Goal: Task Accomplishment & Management: Complete application form

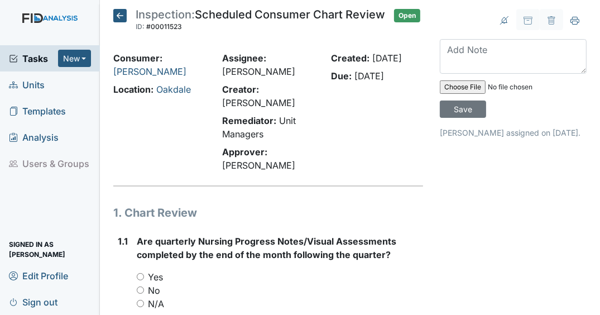
click at [140, 280] on input "Yes" at bounding box center [140, 276] width 7 height 7
radio input "true"
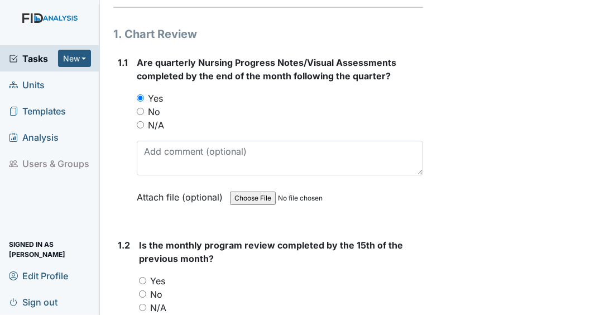
click at [142, 284] on input "Yes" at bounding box center [142, 280] width 7 height 7
radio input "true"
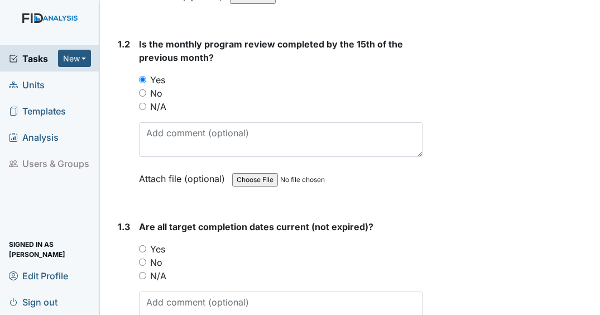
scroll to position [402, 0]
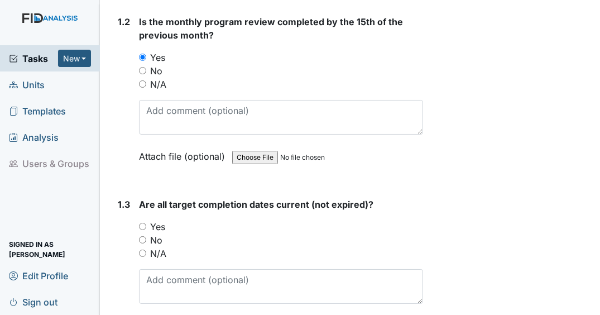
click at [143, 230] on input "Yes" at bounding box center [142, 226] width 7 height 7
radio input "true"
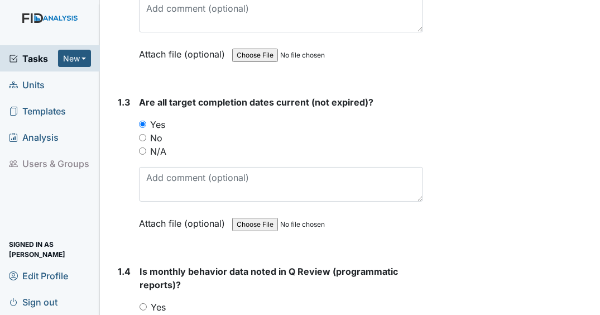
scroll to position [581, 0]
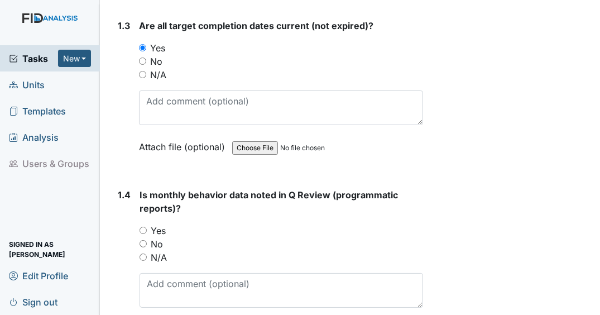
click at [143, 234] on input "Yes" at bounding box center [143, 230] width 7 height 7
radio input "true"
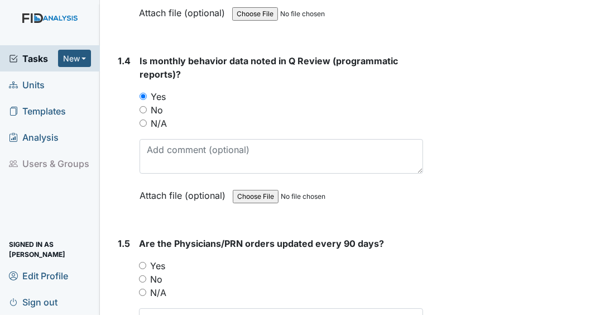
scroll to position [759, 0]
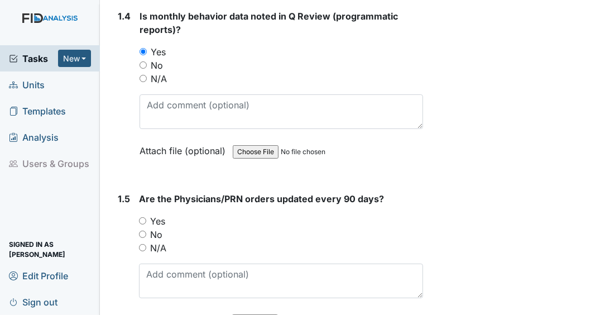
click at [142, 224] on input "Yes" at bounding box center [142, 220] width 7 height 7
radio input "true"
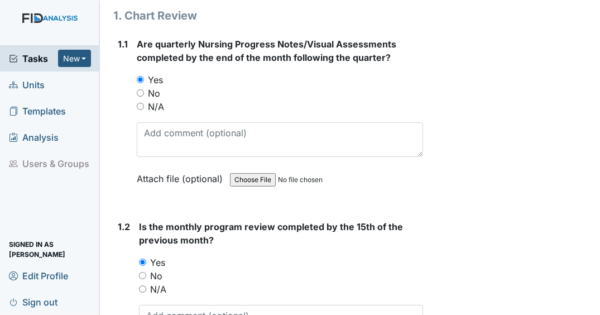
scroll to position [223, 0]
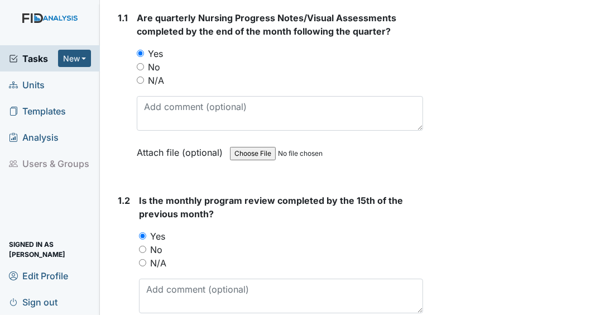
click at [143, 253] on input "No" at bounding box center [142, 249] width 7 height 7
radio input "true"
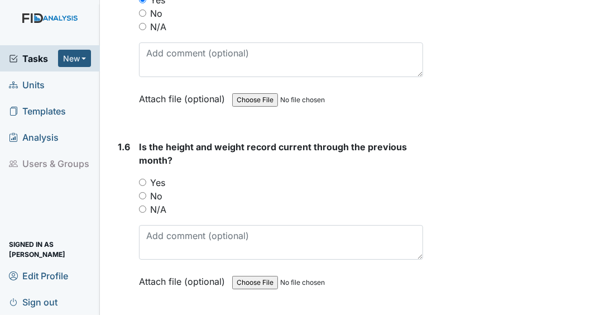
scroll to position [1072, 0]
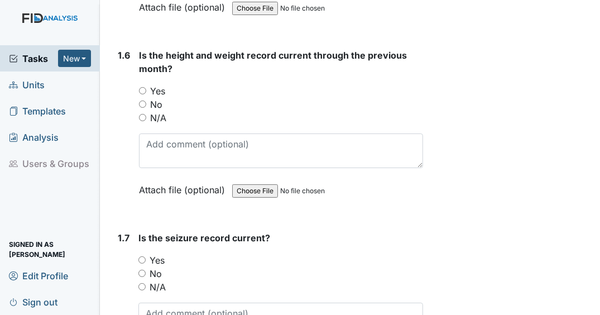
click at [143, 94] on input "Yes" at bounding box center [142, 90] width 7 height 7
radio input "true"
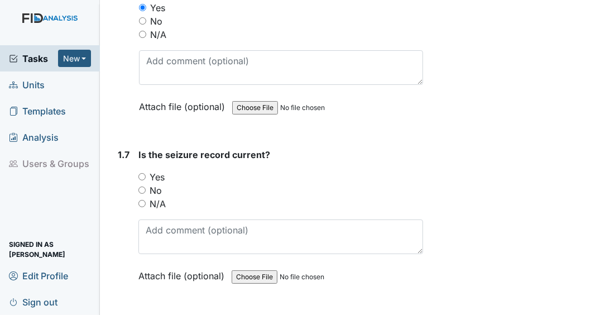
scroll to position [1161, 0]
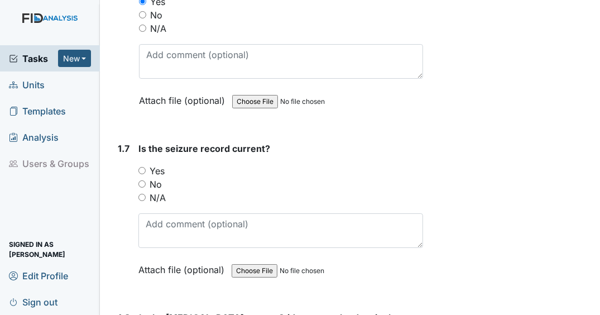
click at [142, 201] on input "N/A" at bounding box center [141, 197] width 7 height 7
radio input "true"
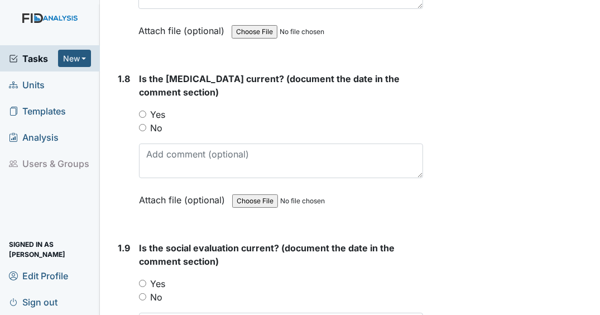
scroll to position [1429, 0]
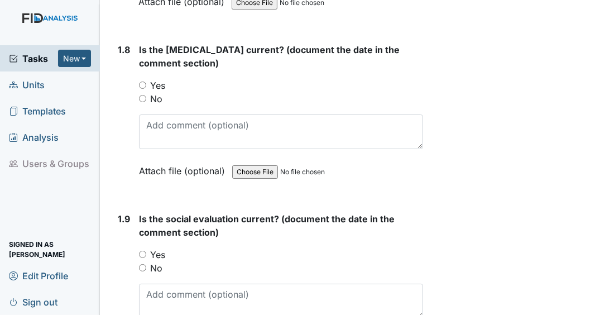
click at [141, 89] on input "Yes" at bounding box center [142, 85] width 7 height 7
radio input "true"
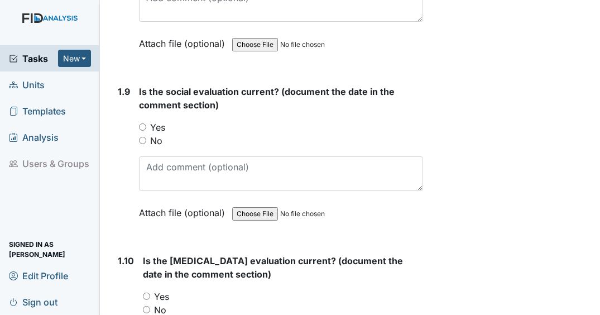
scroll to position [1563, 0]
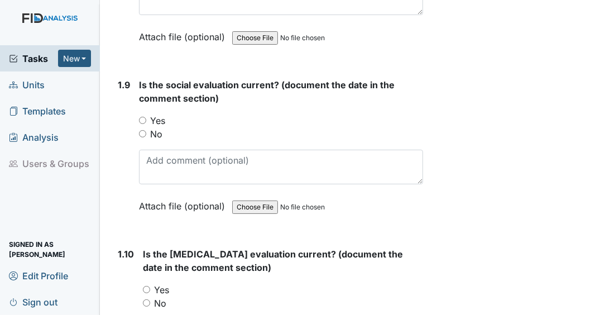
click at [141, 124] on input "Yes" at bounding box center [142, 120] width 7 height 7
radio input "true"
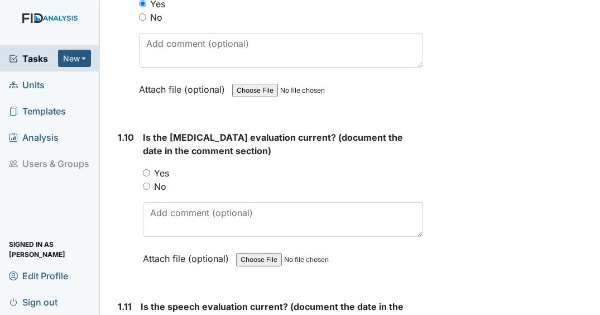
scroll to position [1697, 0]
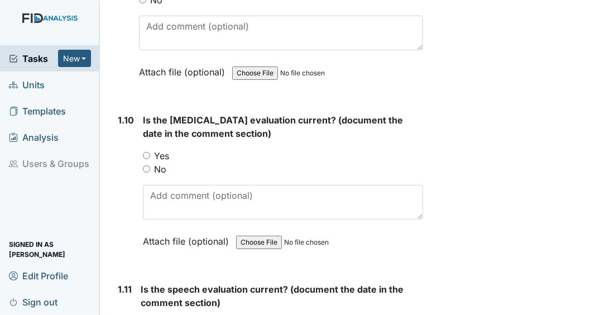
click at [146, 159] on input "Yes" at bounding box center [146, 155] width 7 height 7
radio input "true"
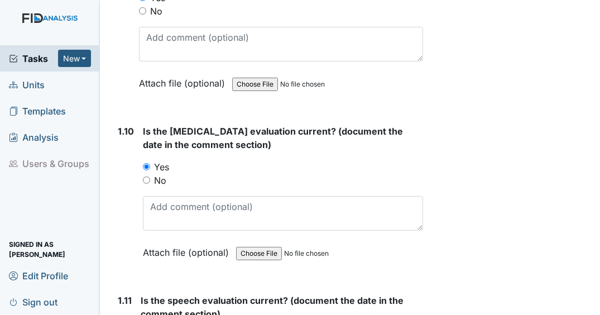
scroll to position [1831, 0]
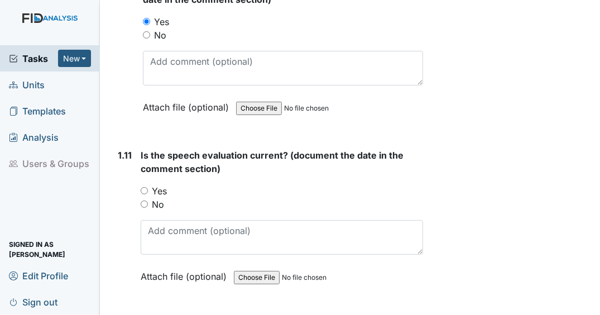
click at [145, 194] on input "Yes" at bounding box center [144, 190] width 7 height 7
radio input "true"
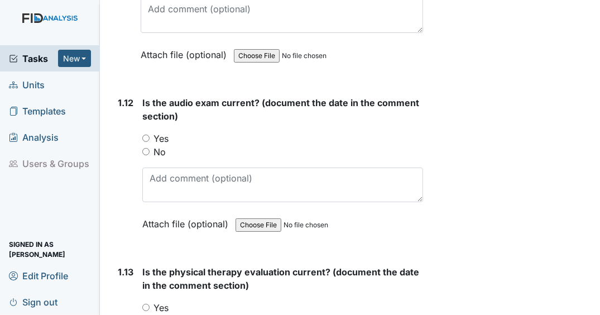
scroll to position [2055, 0]
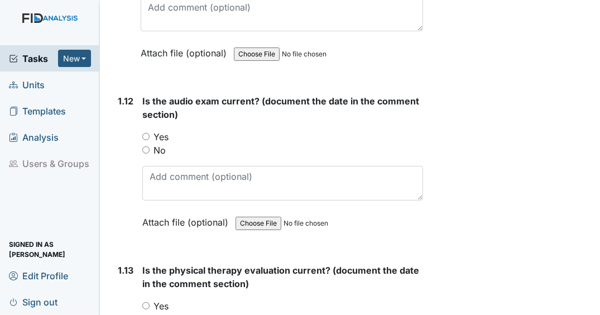
drag, startPoint x: 145, startPoint y: 138, endPoint x: 150, endPoint y: 138, distance: 5.6
click at [146, 138] on input "Yes" at bounding box center [145, 136] width 7 height 7
radio input "true"
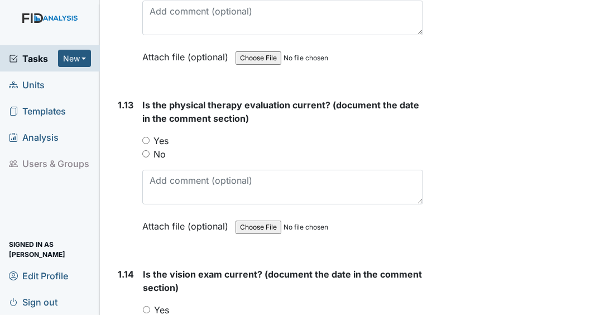
scroll to position [2233, 0]
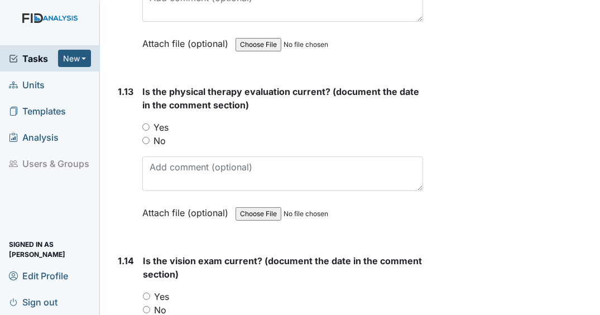
click at [147, 129] on input "Yes" at bounding box center [145, 126] width 7 height 7
radio input "true"
click at [148, 298] on input "Yes" at bounding box center [146, 296] width 7 height 7
radio input "true"
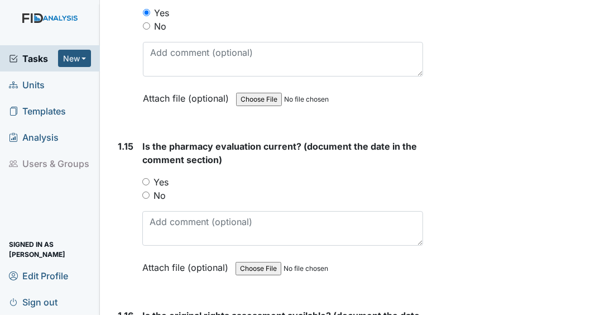
scroll to position [2546, 0]
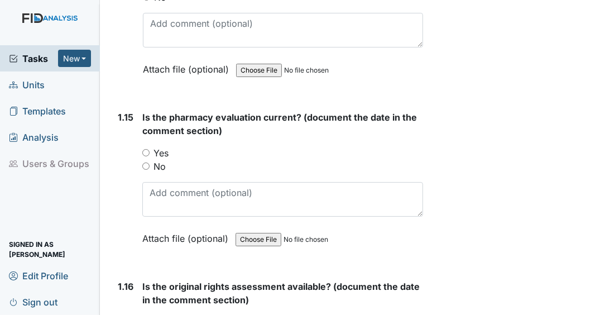
click at [147, 152] on input "Yes" at bounding box center [145, 152] width 7 height 7
radio input "true"
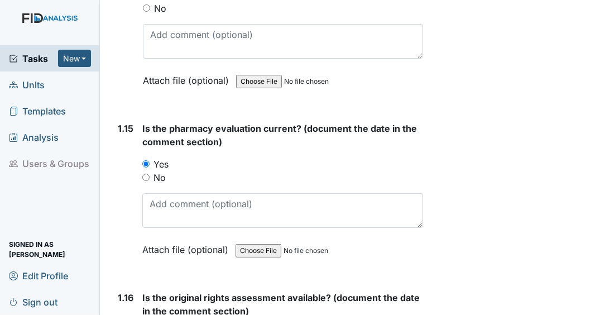
scroll to position [2680, 0]
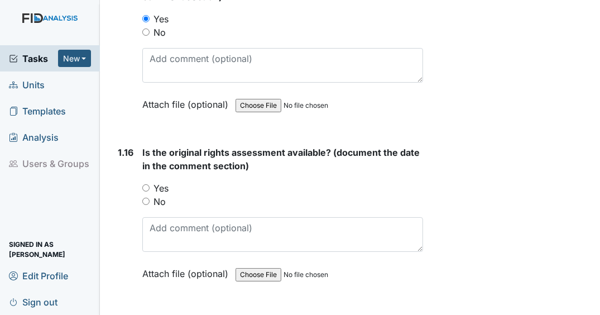
click at [147, 186] on input "Yes" at bounding box center [145, 187] width 7 height 7
radio input "true"
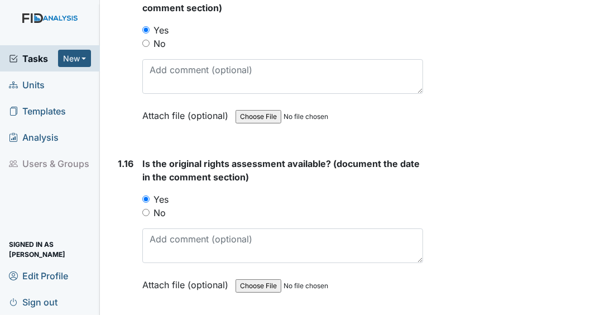
scroll to position [2859, 0]
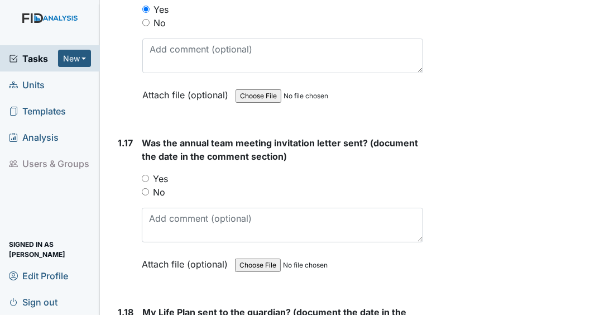
click at [145, 193] on input "No" at bounding box center [145, 191] width 7 height 7
radio input "true"
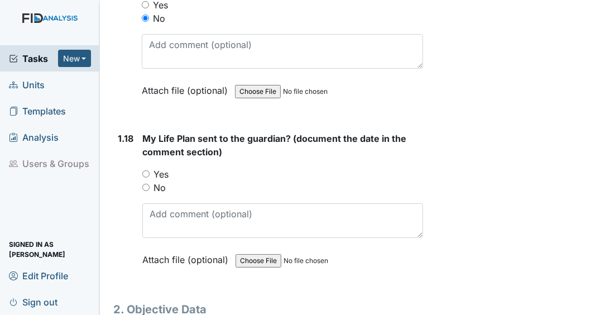
scroll to position [3037, 0]
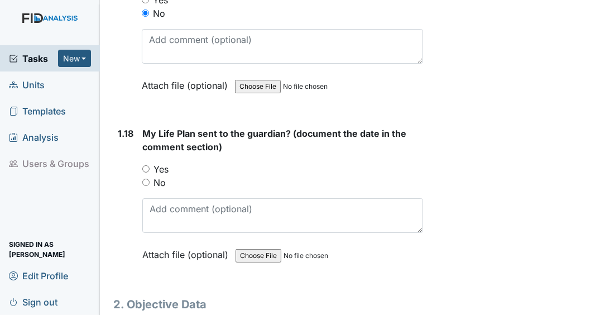
click at [147, 181] on input "No" at bounding box center [145, 182] width 7 height 7
radio input "true"
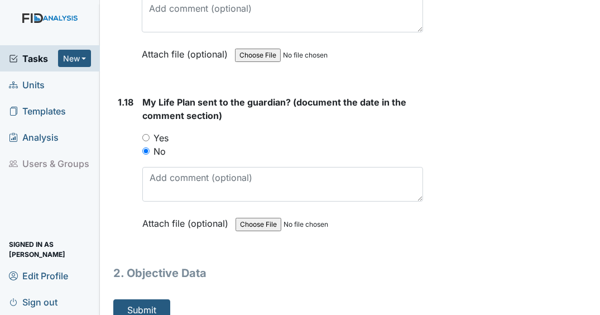
scroll to position [3080, 0]
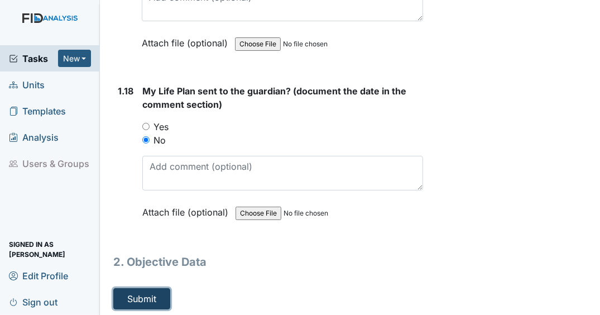
drag, startPoint x: 147, startPoint y: 296, endPoint x: 183, endPoint y: 282, distance: 38.4
click at [148, 296] on button "Submit" at bounding box center [141, 298] width 57 height 21
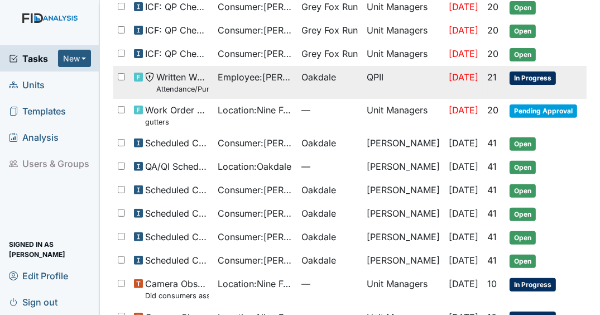
scroll to position [491, 0]
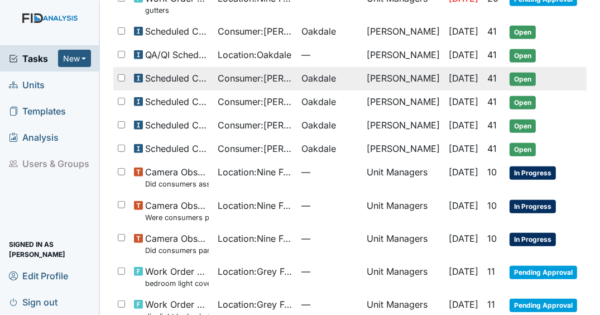
click at [534, 73] on span "Open" at bounding box center [523, 79] width 26 height 13
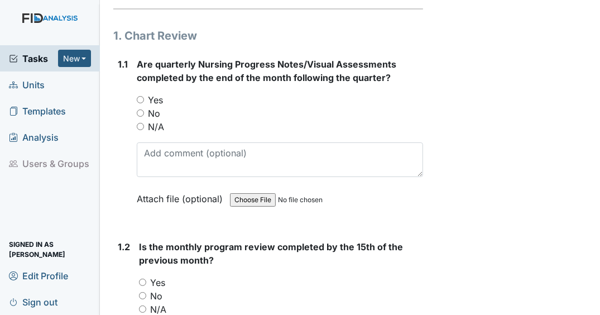
scroll to position [179, 0]
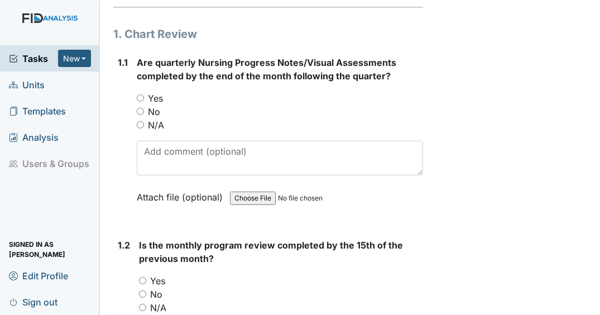
click at [139, 102] on input "Yes" at bounding box center [140, 97] width 7 height 7
radio input "true"
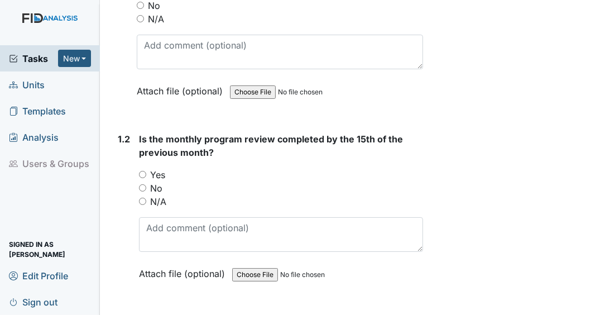
scroll to position [313, 0]
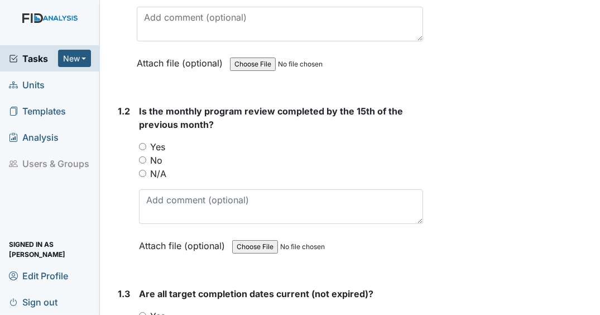
click at [142, 150] on input "Yes" at bounding box center [142, 146] width 7 height 7
radio input "true"
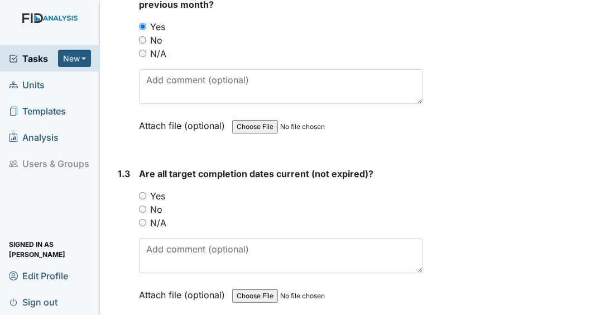
scroll to position [447, 0]
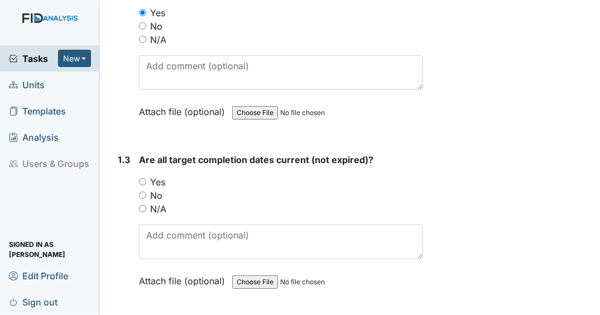
click at [145, 185] on input "Yes" at bounding box center [142, 181] width 7 height 7
radio input "true"
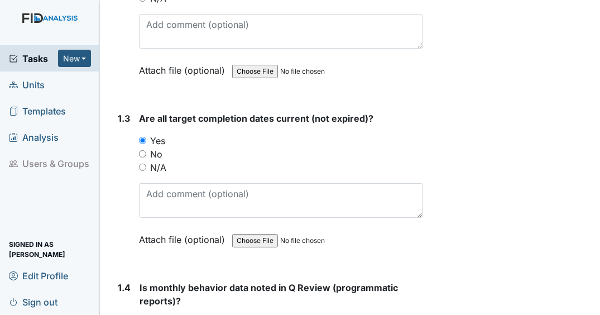
scroll to position [581, 0]
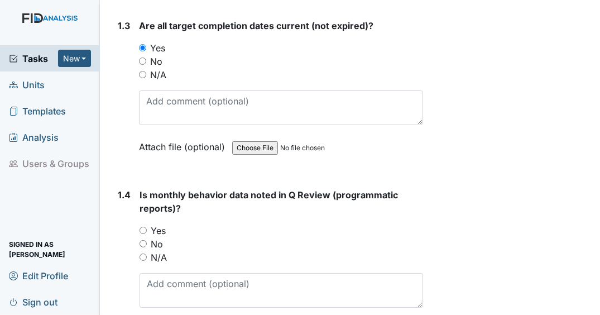
click at [145, 234] on input "Yes" at bounding box center [143, 230] width 7 height 7
radio input "true"
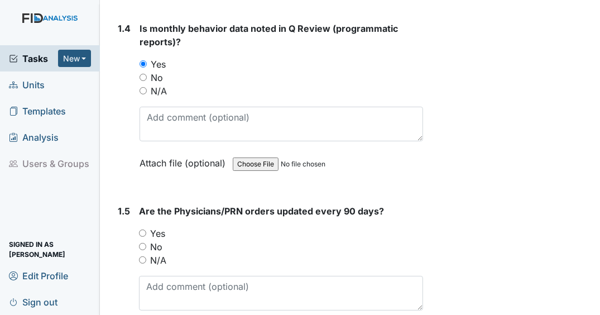
scroll to position [759, 0]
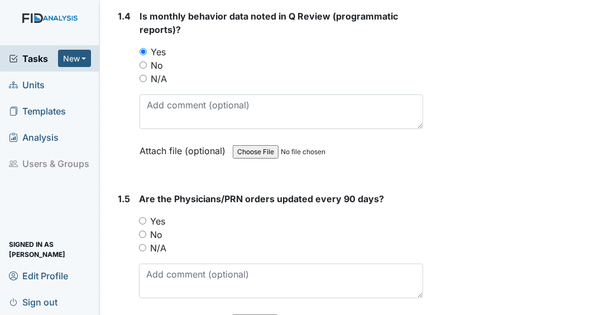
click at [142, 224] on input "Yes" at bounding box center [142, 220] width 7 height 7
radio input "true"
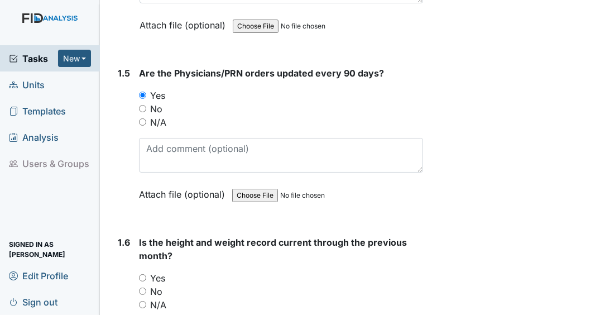
scroll to position [893, 0]
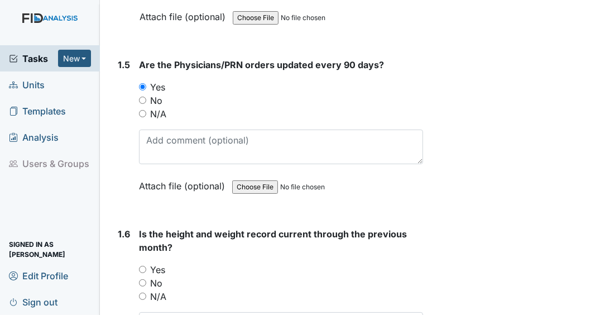
click at [145, 273] on input "Yes" at bounding box center [142, 269] width 7 height 7
radio input "true"
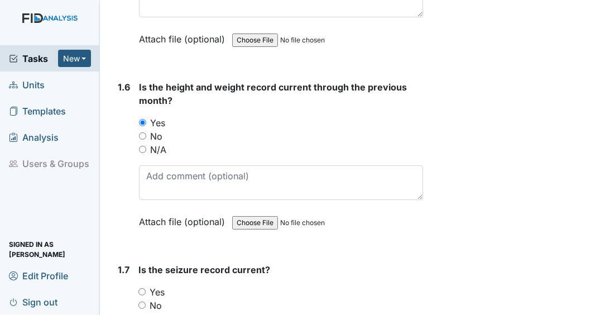
scroll to position [1072, 0]
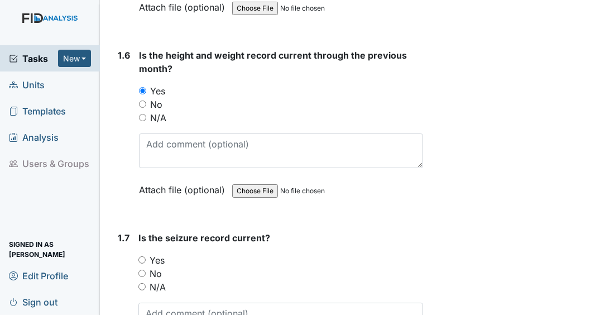
click at [143, 290] on input "N/A" at bounding box center [141, 286] width 7 height 7
radio input "true"
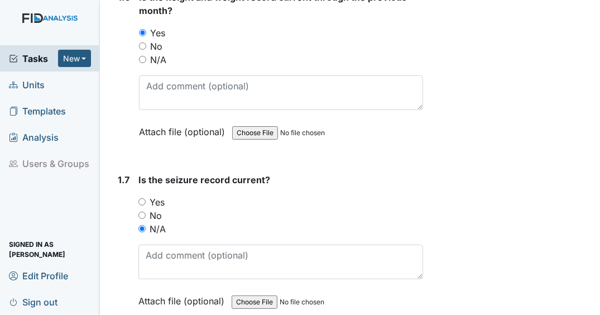
scroll to position [1340, 0]
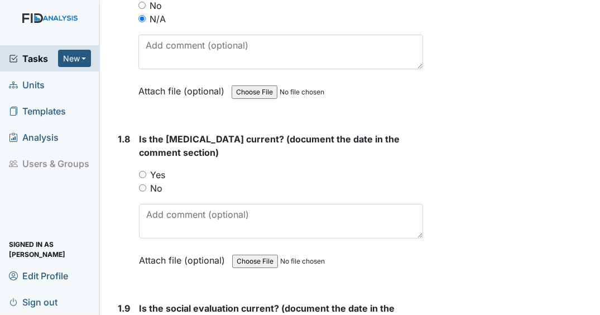
click at [140, 178] on input "Yes" at bounding box center [142, 174] width 7 height 7
radio input "true"
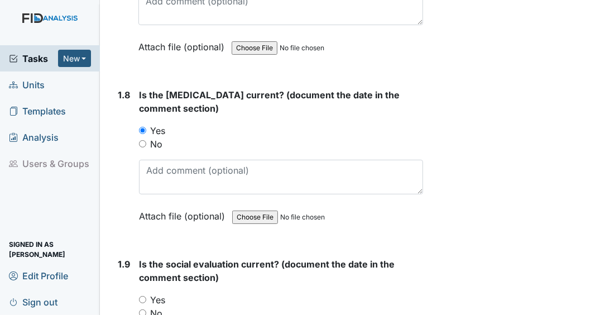
scroll to position [1519, 0]
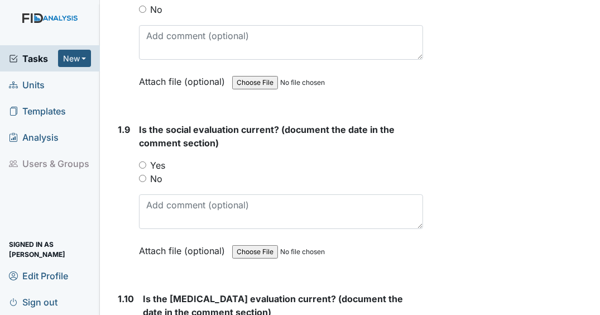
click at [142, 169] on input "Yes" at bounding box center [142, 164] width 7 height 7
radio input "true"
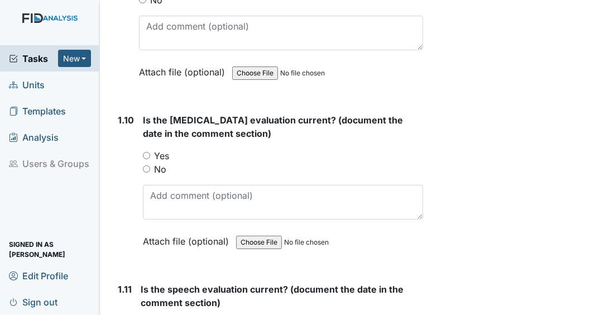
click at [146, 159] on input "Yes" at bounding box center [146, 155] width 7 height 7
radio input "true"
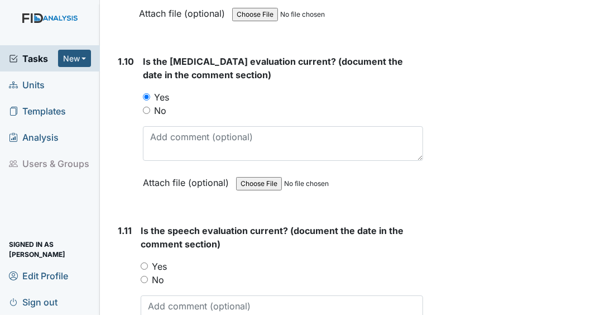
scroll to position [1831, 0]
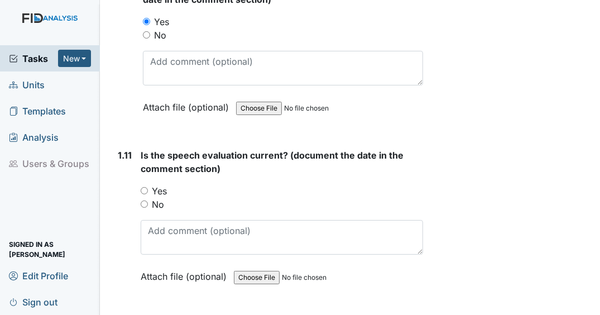
click at [143, 194] on input "Yes" at bounding box center [144, 190] width 7 height 7
radio input "true"
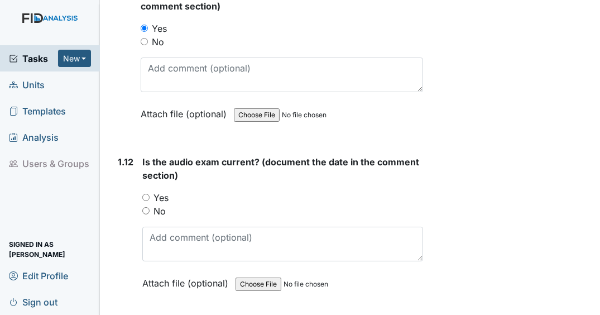
scroll to position [2010, 0]
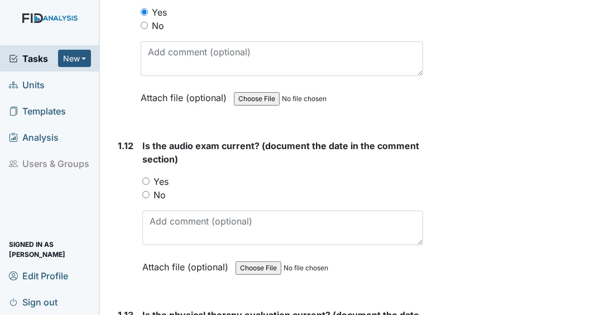
click at [146, 183] on input "Yes" at bounding box center [145, 181] width 7 height 7
radio input "true"
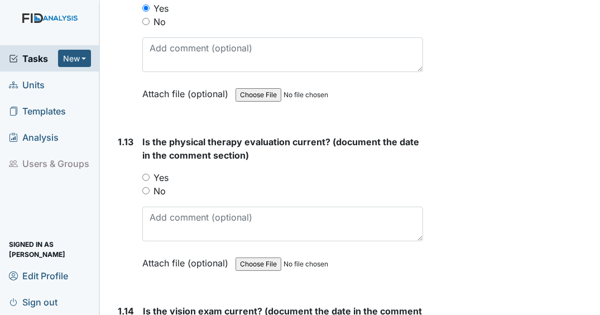
scroll to position [2189, 0]
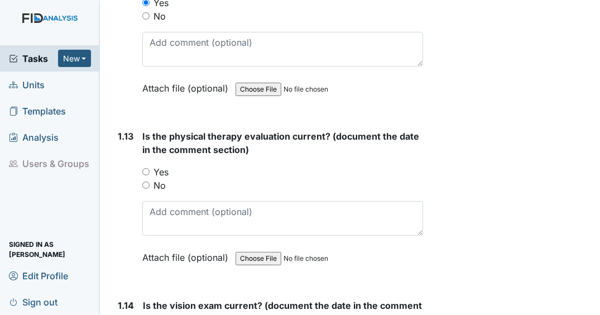
click at [147, 175] on input "Yes" at bounding box center [145, 171] width 7 height 7
radio input "true"
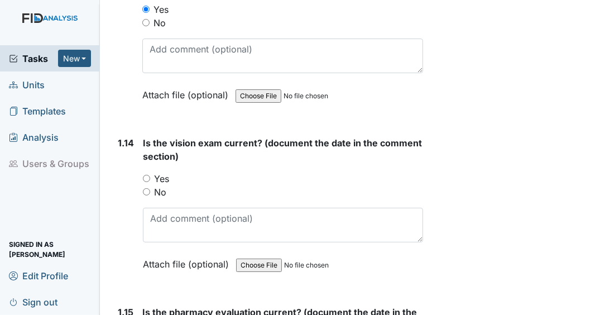
scroll to position [2367, 0]
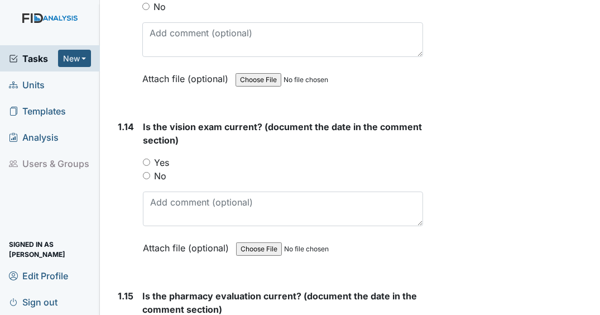
click at [147, 163] on input "Yes" at bounding box center [146, 162] width 7 height 7
radio input "true"
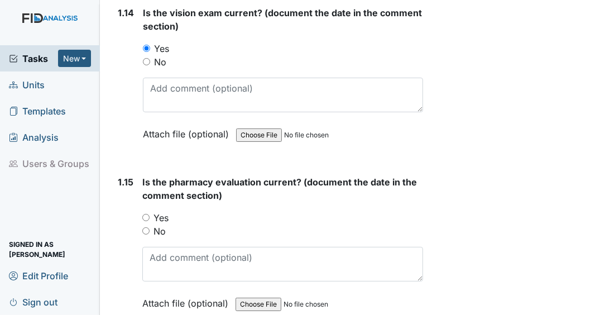
scroll to position [2546, 0]
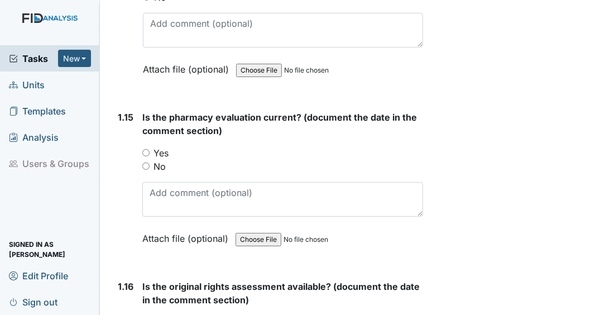
click at [147, 152] on input "Yes" at bounding box center [145, 152] width 7 height 7
radio input "true"
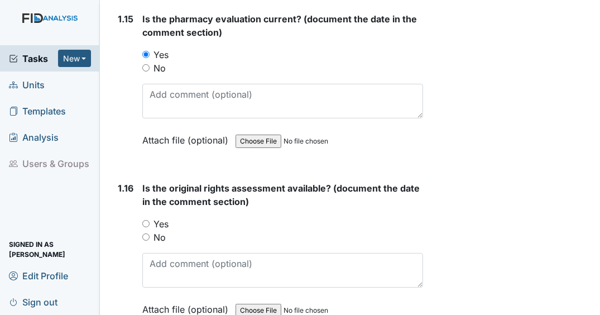
scroll to position [2725, 0]
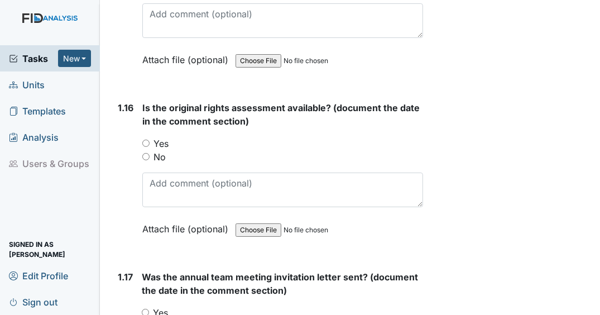
click at [146, 145] on input "Yes" at bounding box center [145, 143] width 7 height 7
radio input "true"
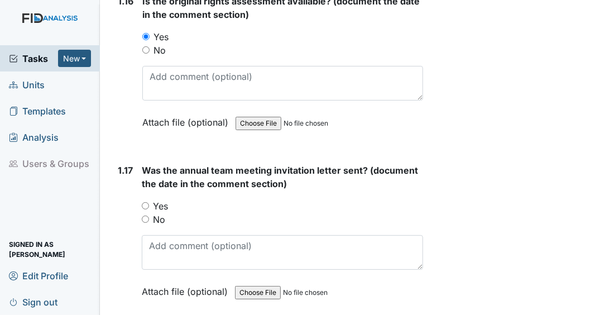
scroll to position [2859, 0]
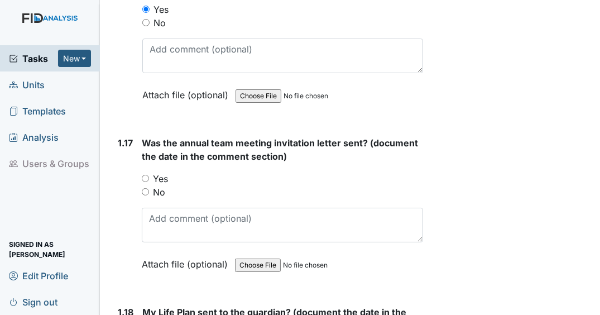
drag, startPoint x: 147, startPoint y: 176, endPoint x: 170, endPoint y: 165, distance: 25.7
click at [147, 177] on input "Yes" at bounding box center [145, 178] width 7 height 7
radio input "true"
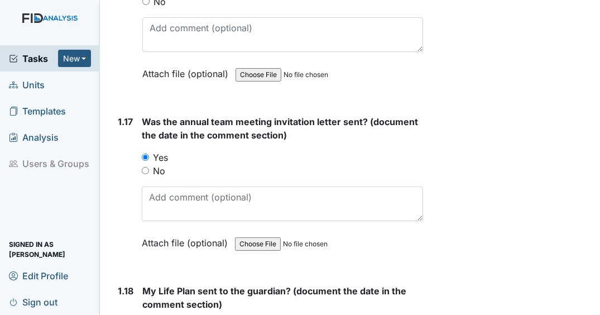
scroll to position [3037, 0]
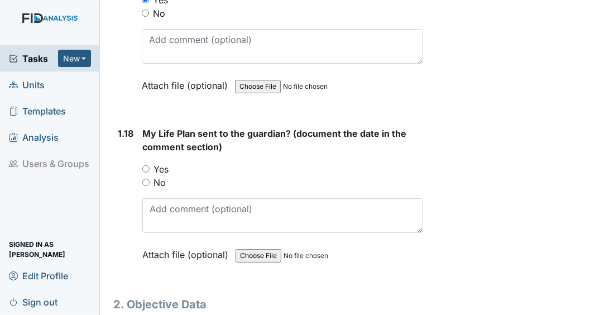
click at [145, 181] on input "No" at bounding box center [145, 182] width 7 height 7
radio input "true"
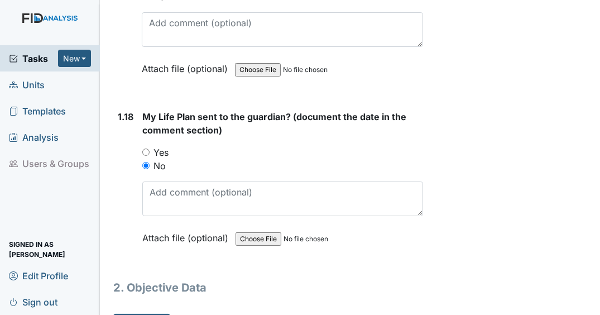
scroll to position [3080, 0]
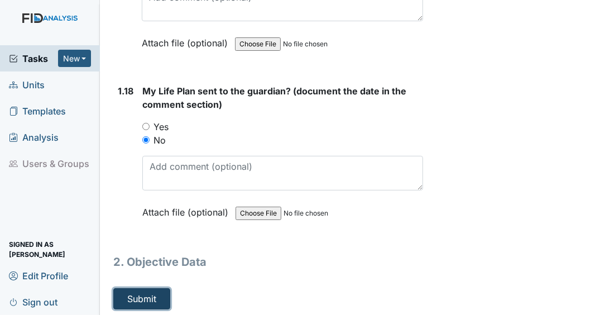
click at [151, 291] on button "Submit" at bounding box center [141, 298] width 57 height 21
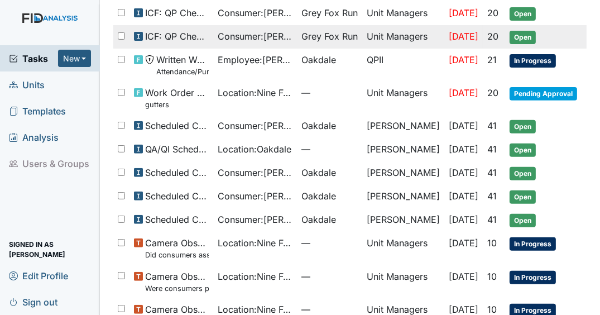
scroll to position [402, 0]
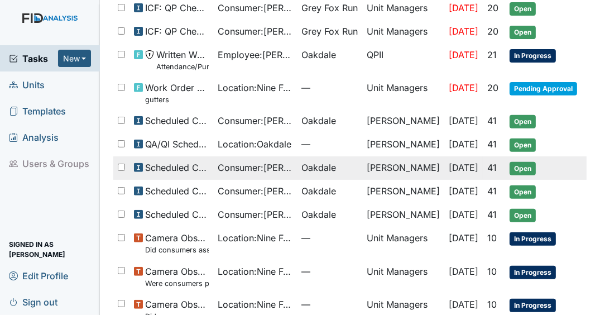
click at [290, 161] on span "Consumer : Green, John" at bounding box center [255, 167] width 75 height 13
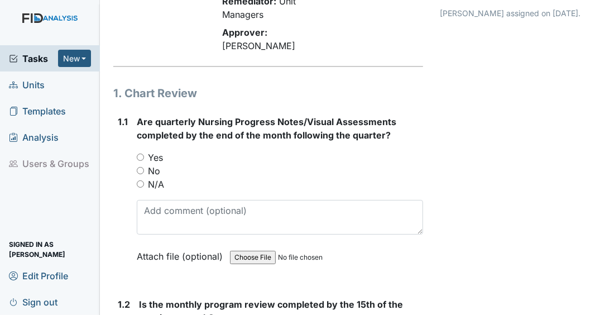
scroll to position [134, 0]
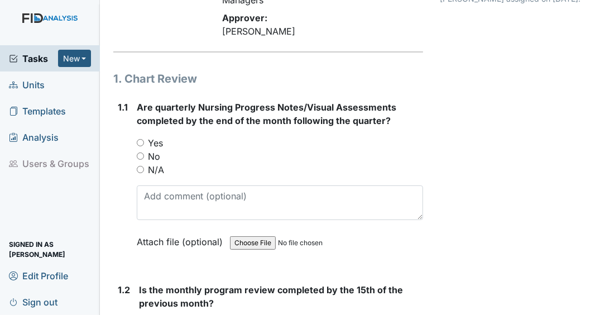
click at [140, 146] on input "Yes" at bounding box center [140, 142] width 7 height 7
radio input "true"
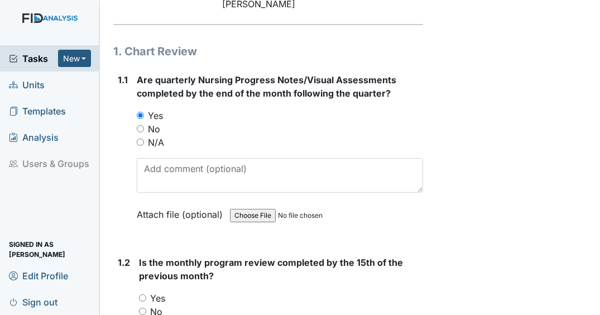
scroll to position [313, 0]
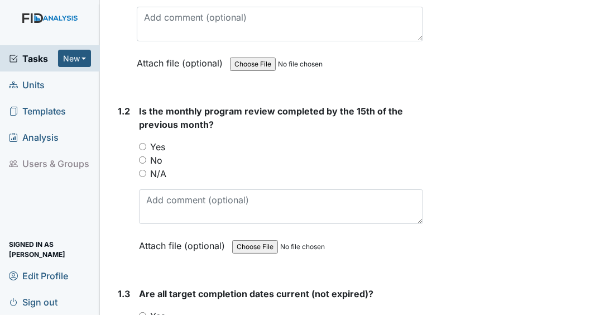
click at [144, 150] on input "Yes" at bounding box center [142, 146] width 7 height 7
radio input "true"
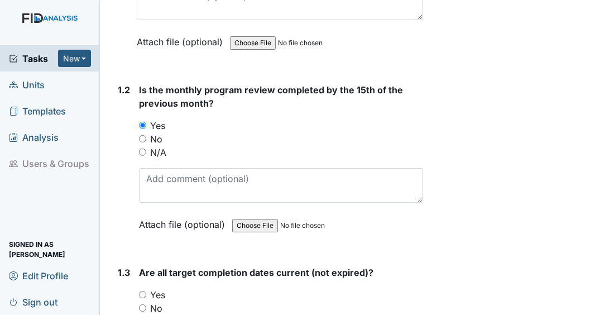
scroll to position [447, 0]
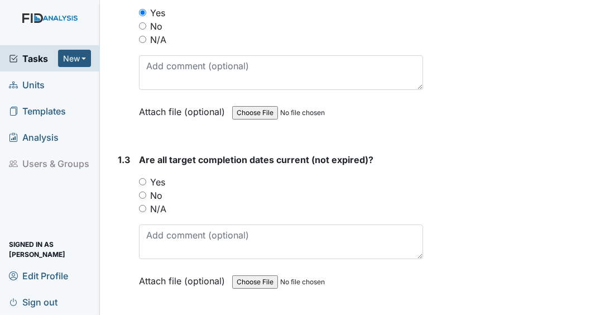
click at [142, 199] on input "No" at bounding box center [142, 195] width 7 height 7
radio input "true"
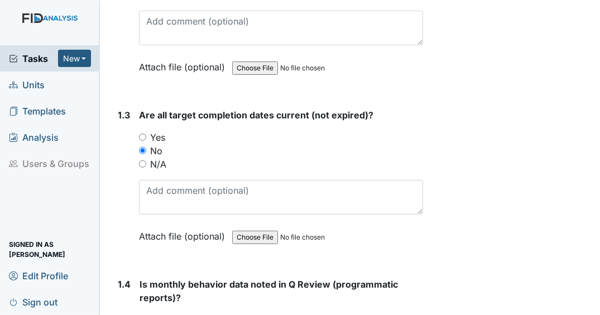
scroll to position [625, 0]
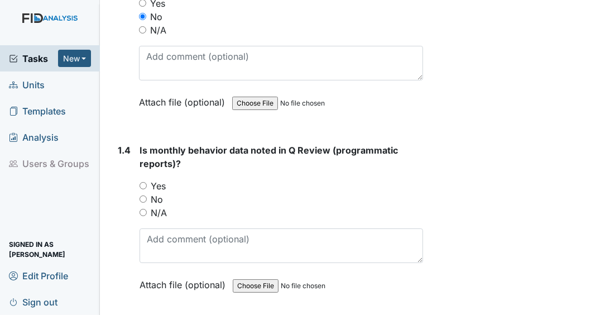
click at [142, 189] on input "Yes" at bounding box center [143, 185] width 7 height 7
radio input "true"
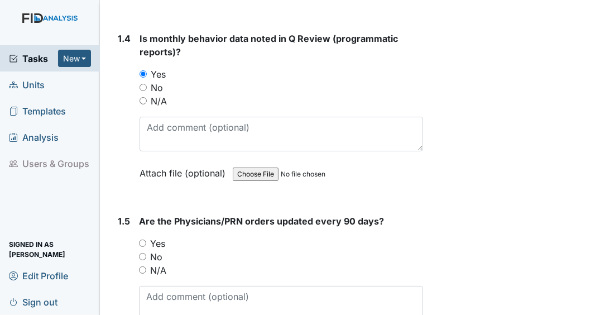
scroll to position [759, 0]
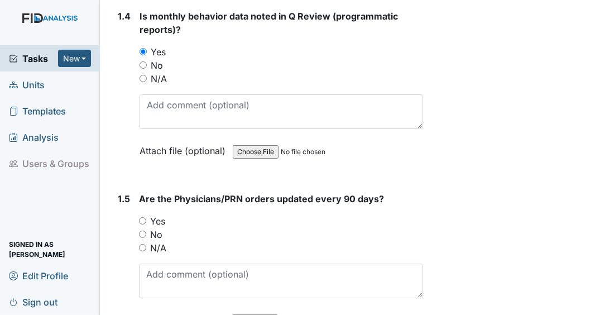
click at [145, 224] on input "Yes" at bounding box center [142, 220] width 7 height 7
radio input "true"
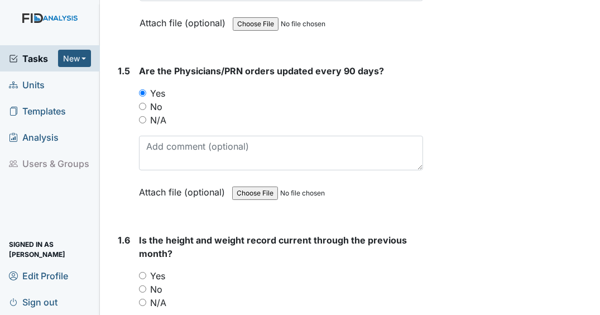
scroll to position [938, 0]
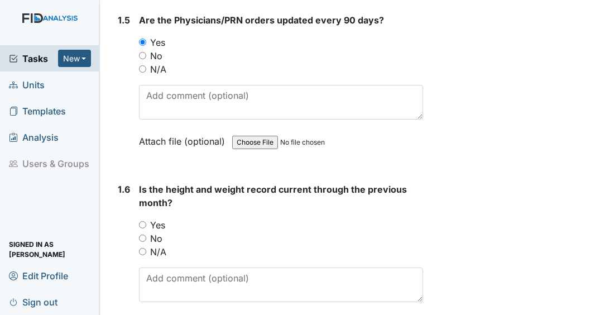
click at [143, 242] on input "No" at bounding box center [142, 238] width 7 height 7
radio input "true"
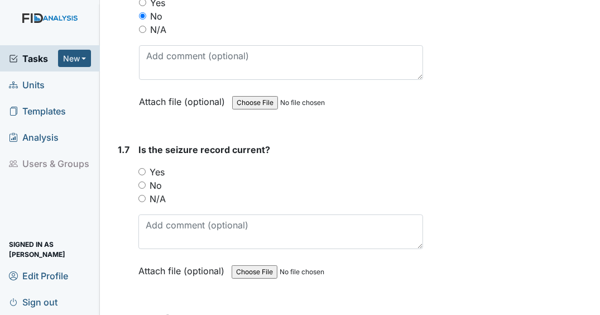
scroll to position [1161, 0]
click at [143, 201] on input "N/A" at bounding box center [141, 197] width 7 height 7
radio input "true"
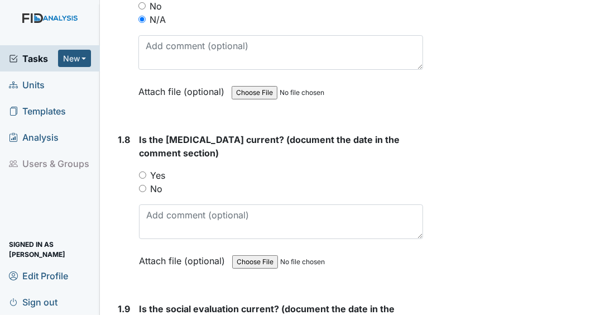
scroll to position [1340, 0]
drag, startPoint x: 143, startPoint y: 180, endPoint x: 169, endPoint y: 181, distance: 25.2
click at [143, 178] on input "Yes" at bounding box center [142, 174] width 7 height 7
radio input "true"
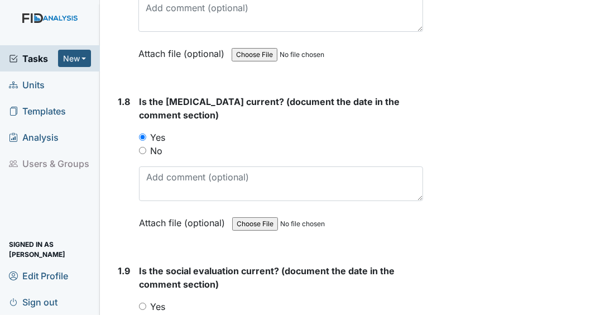
scroll to position [1563, 0]
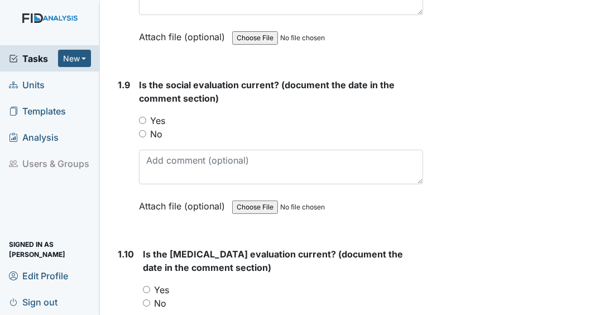
click at [142, 124] on input "Yes" at bounding box center [142, 120] width 7 height 7
radio input "true"
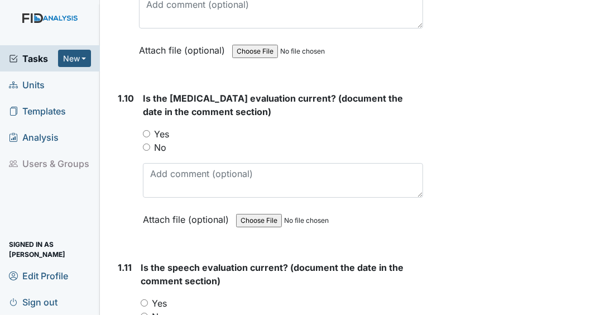
scroll to position [1787, 0]
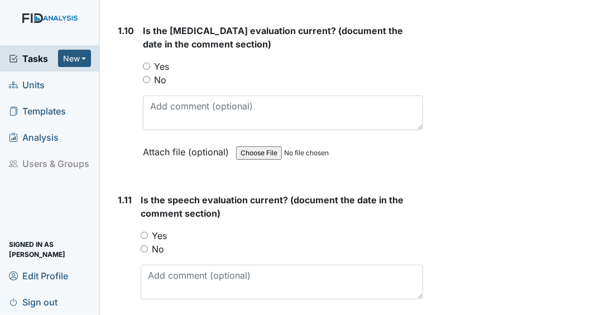
click at [145, 70] on input "Yes" at bounding box center [146, 66] width 7 height 7
radio input "true"
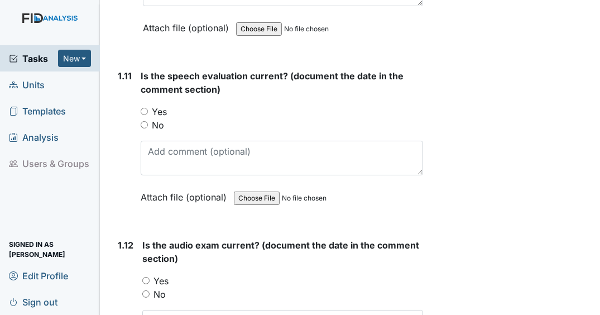
scroll to position [1921, 0]
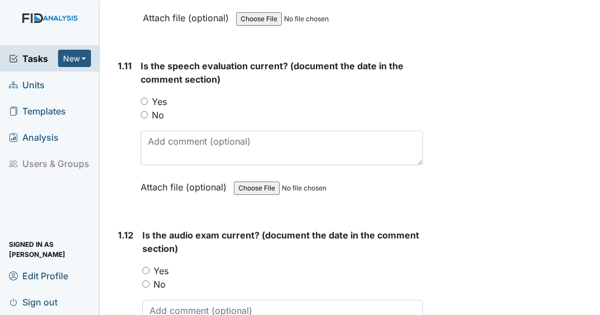
click at [145, 105] on input "Yes" at bounding box center [144, 101] width 7 height 7
radio input "true"
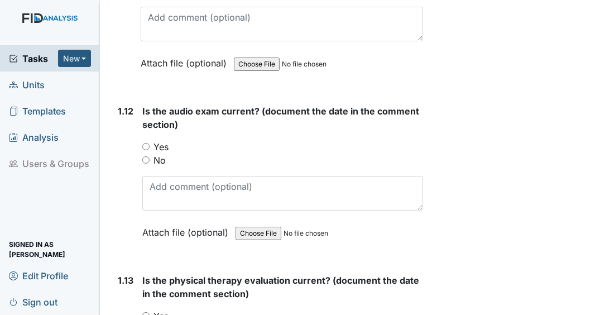
scroll to position [2055, 0]
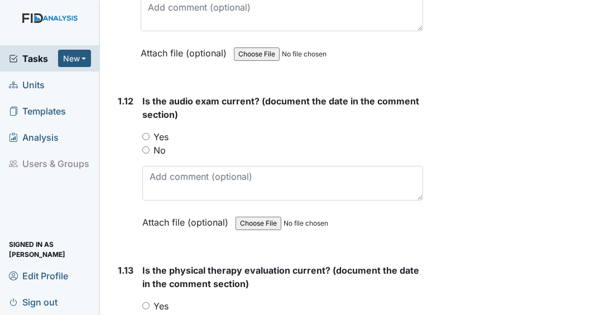
click at [143, 138] on input "Yes" at bounding box center [145, 136] width 7 height 7
radio input "true"
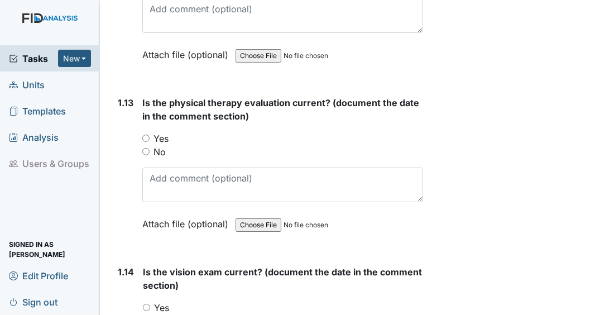
scroll to position [2233, 0]
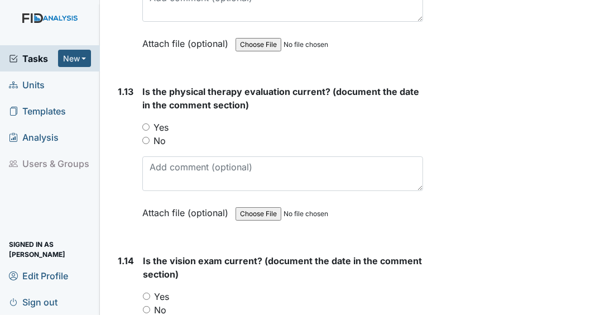
click at [143, 128] on input "Yes" at bounding box center [145, 126] width 7 height 7
radio input "true"
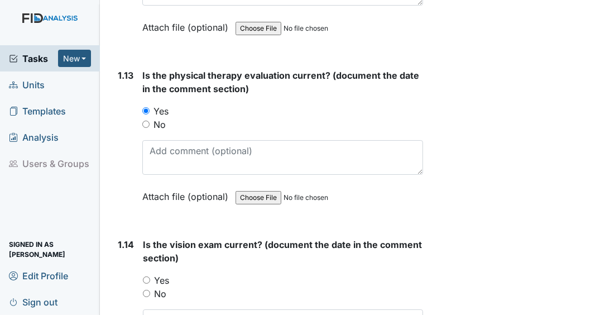
scroll to position [2412, 0]
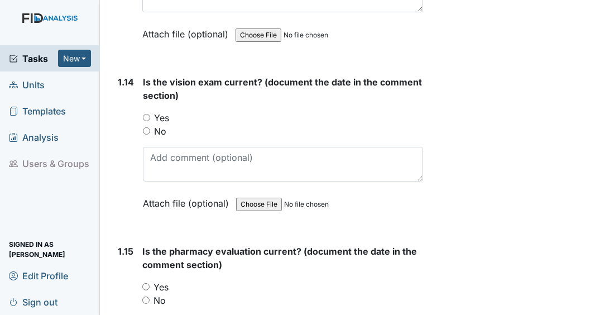
click at [145, 120] on input "Yes" at bounding box center [146, 117] width 7 height 7
radio input "true"
click at [147, 286] on input "Yes" at bounding box center [145, 286] width 7 height 7
radio input "true"
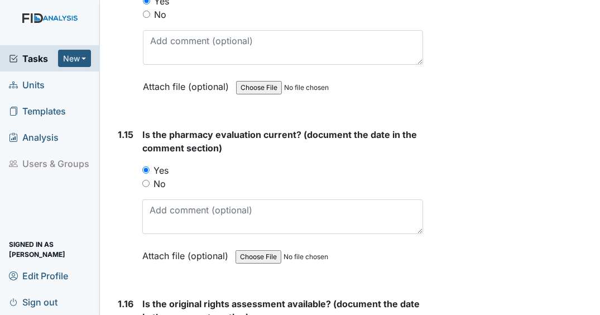
scroll to position [2591, 0]
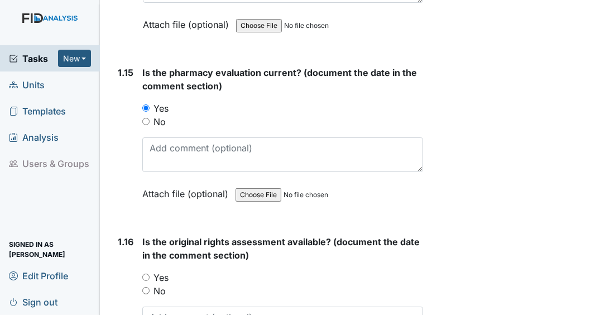
click at [147, 278] on input "Yes" at bounding box center [145, 277] width 7 height 7
radio input "true"
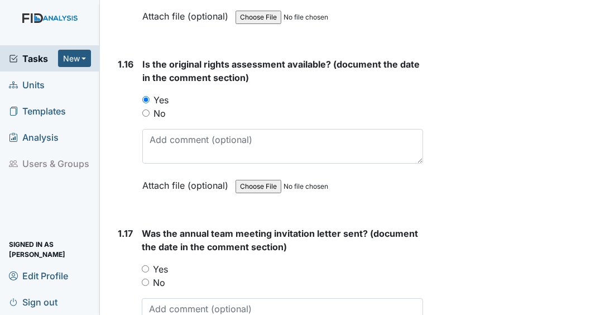
scroll to position [2769, 0]
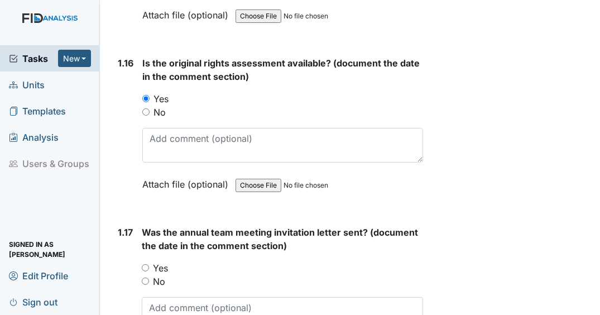
click at [145, 282] on input "No" at bounding box center [145, 281] width 7 height 7
radio input "true"
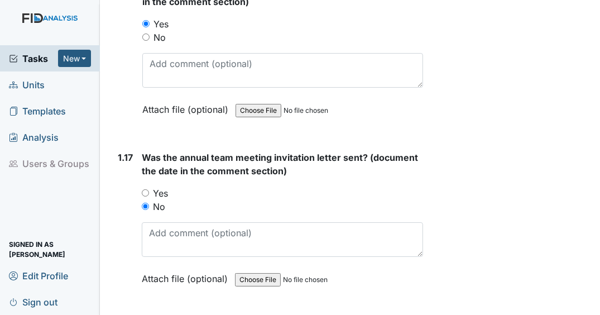
scroll to position [2903, 0]
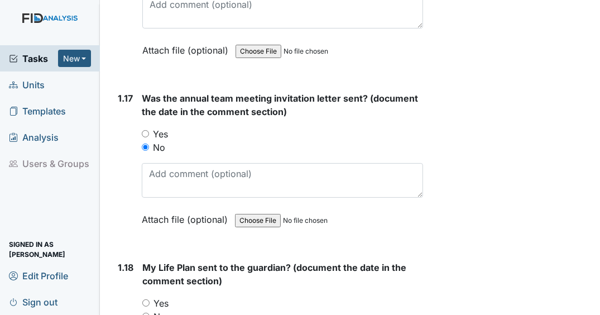
click at [147, 301] on input "Yes" at bounding box center [145, 302] width 7 height 7
radio input "true"
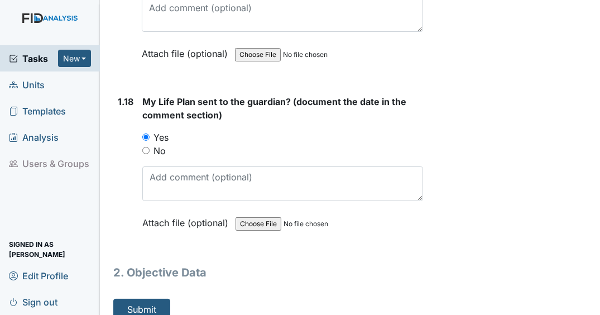
scroll to position [3080, 0]
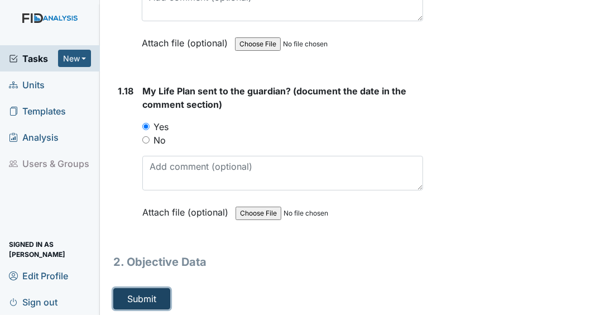
click at [147, 297] on button "Submit" at bounding box center [141, 298] width 57 height 21
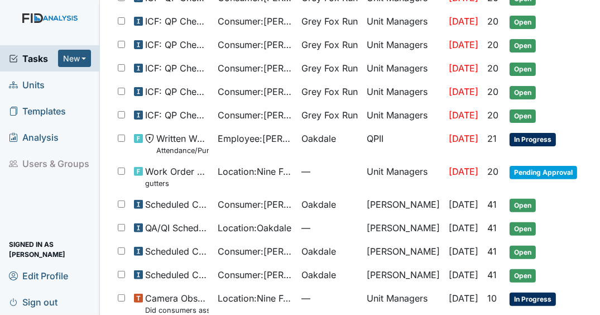
scroll to position [357, 0]
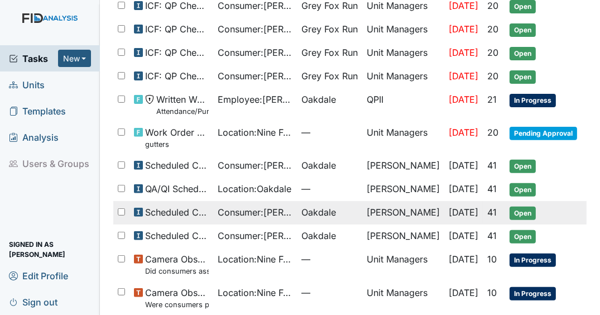
click at [313, 205] on span "Oakdale" at bounding box center [319, 211] width 35 height 13
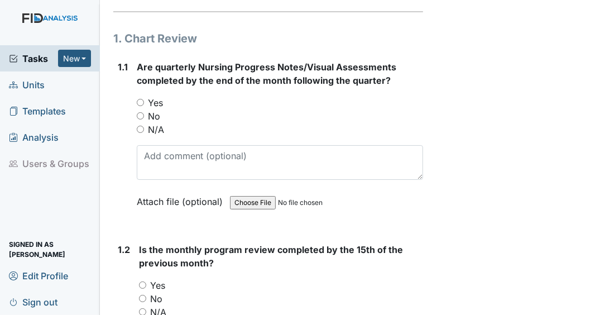
scroll to position [179, 0]
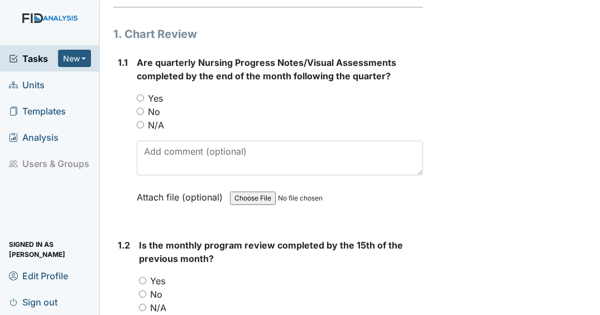
click at [140, 102] on input "Yes" at bounding box center [140, 97] width 7 height 7
radio input "true"
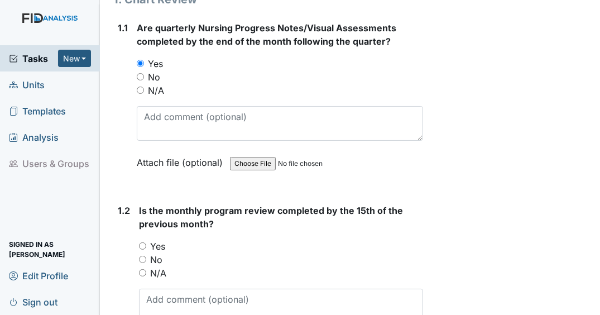
scroll to position [313, 0]
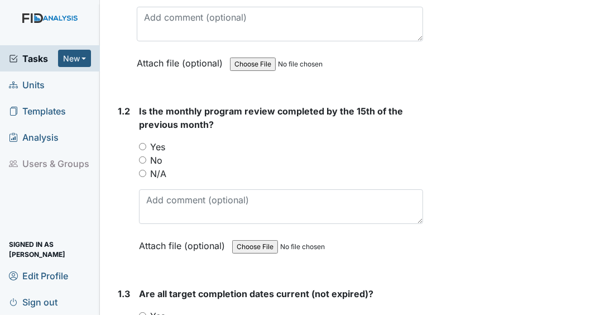
click at [143, 150] on input "Yes" at bounding box center [142, 146] width 7 height 7
radio input "true"
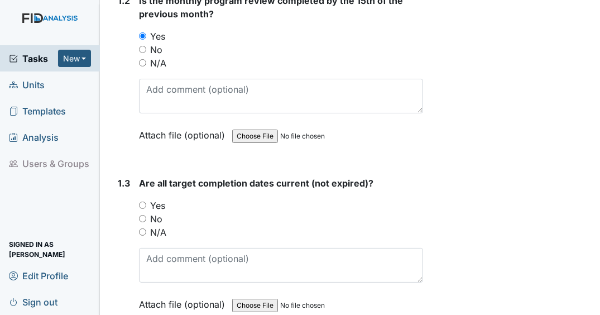
scroll to position [447, 0]
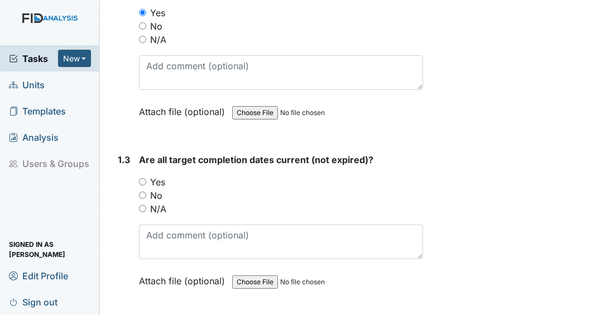
click at [146, 185] on input "Yes" at bounding box center [142, 181] width 7 height 7
radio input "true"
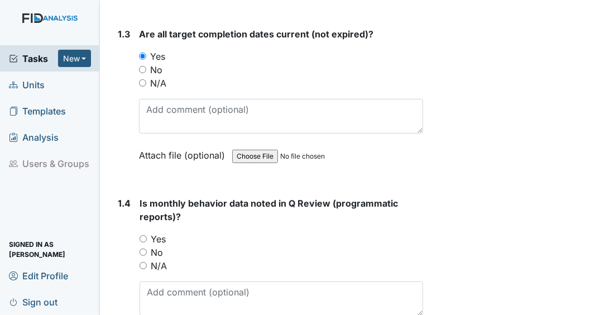
scroll to position [581, 0]
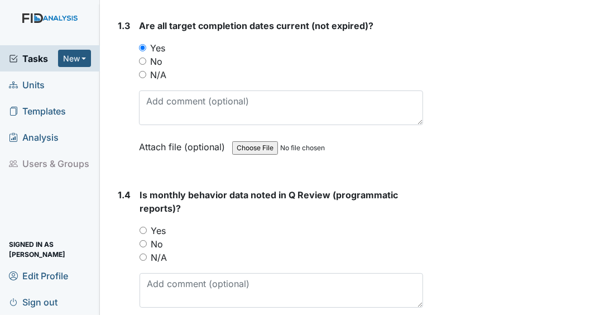
click at [143, 234] on input "Yes" at bounding box center [143, 230] width 7 height 7
radio input "true"
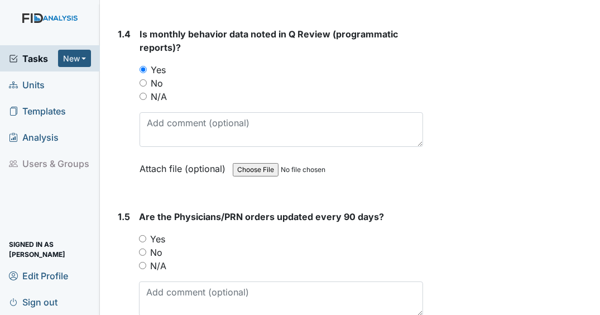
scroll to position [759, 0]
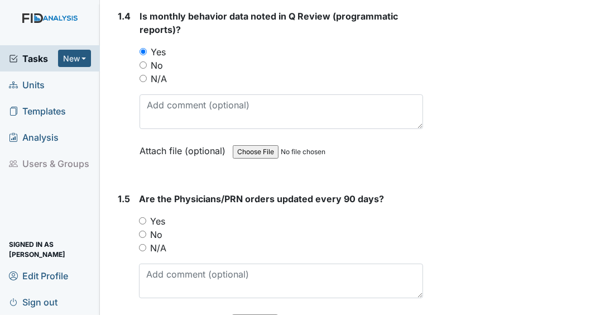
click at [142, 224] on input "Yes" at bounding box center [142, 220] width 7 height 7
radio input "true"
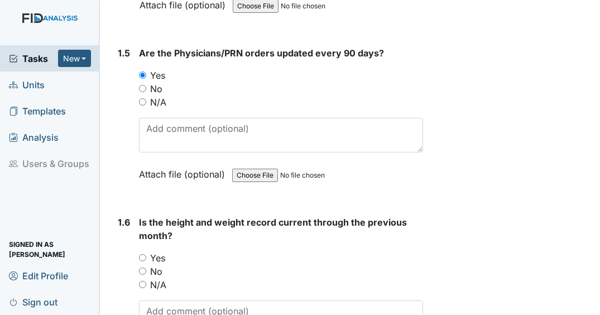
scroll to position [938, 0]
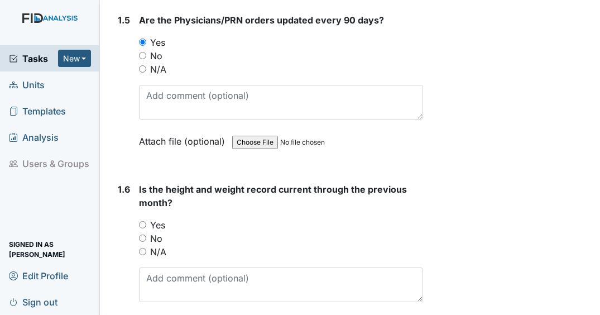
click at [145, 228] on input "Yes" at bounding box center [142, 224] width 7 height 7
radio input "true"
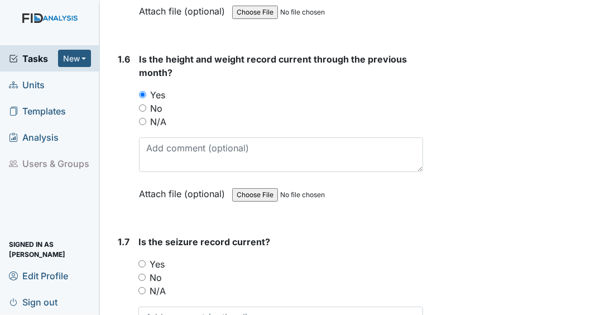
scroll to position [1072, 0]
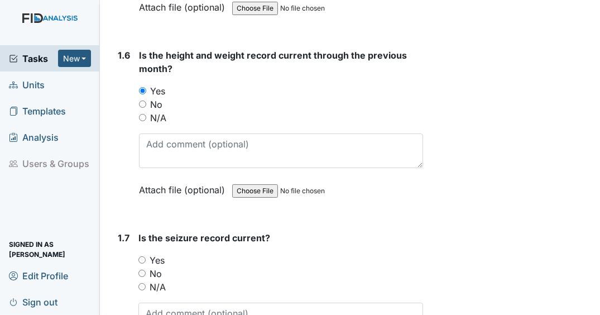
click at [141, 290] on input "N/A" at bounding box center [141, 286] width 7 height 7
radio input "true"
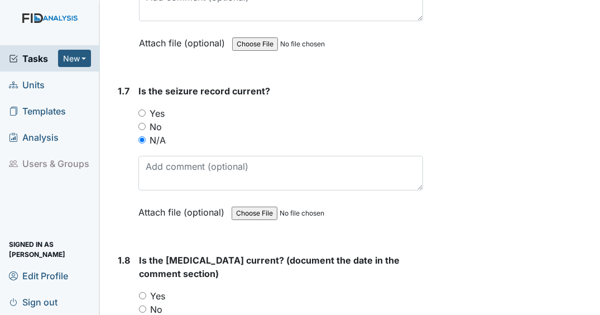
scroll to position [1251, 0]
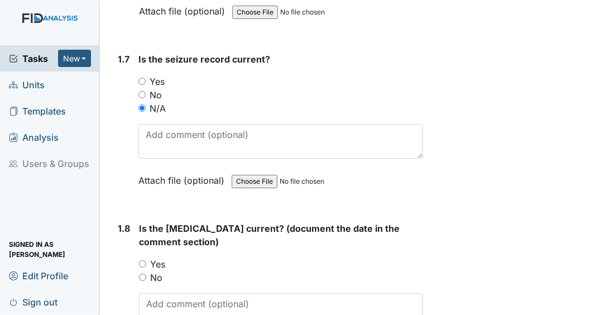
click at [142, 267] on input "Yes" at bounding box center [142, 263] width 7 height 7
radio input "true"
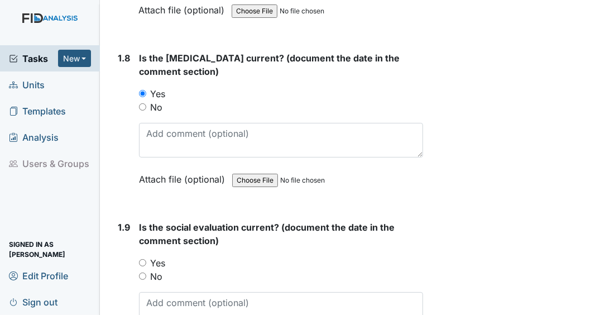
scroll to position [1429, 0]
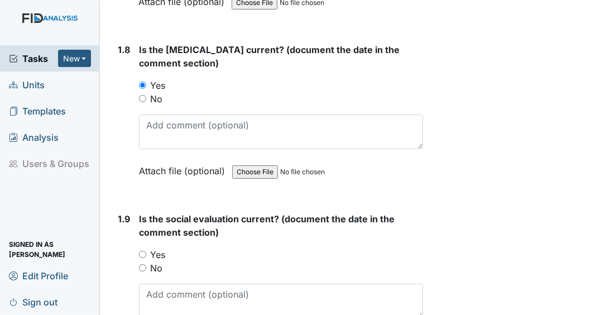
click at [143, 258] on input "Yes" at bounding box center [142, 254] width 7 height 7
radio input "true"
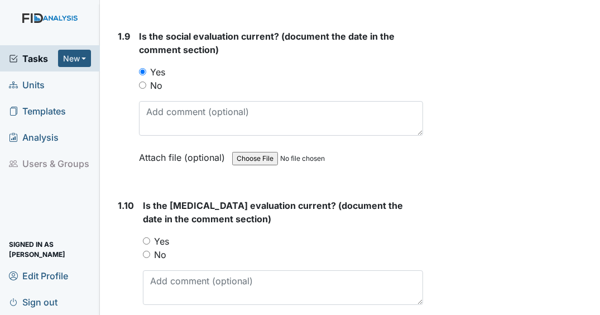
scroll to position [1653, 0]
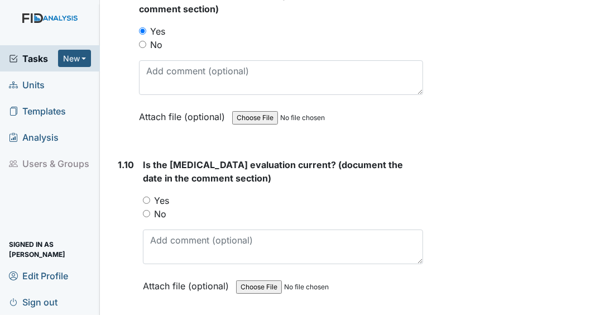
click at [146, 204] on input "Yes" at bounding box center [146, 200] width 7 height 7
radio input "true"
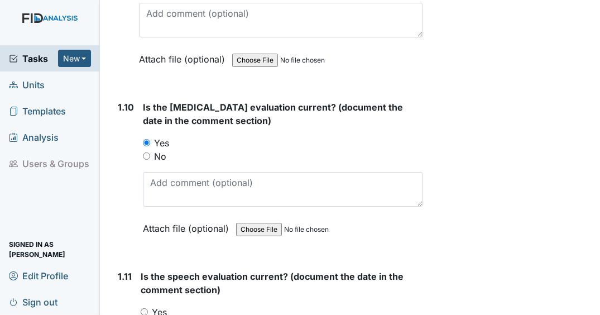
scroll to position [1831, 0]
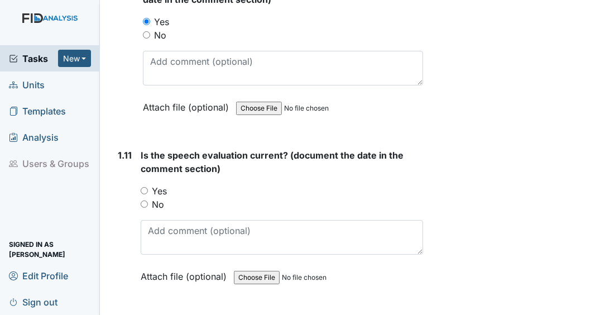
click at [143, 194] on input "Yes" at bounding box center [144, 190] width 7 height 7
radio input "true"
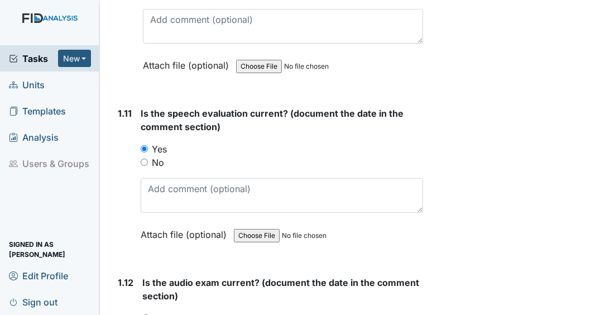
scroll to position [2010, 0]
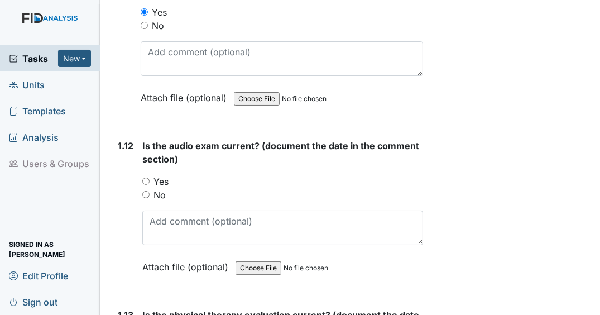
click at [146, 184] on input "Yes" at bounding box center [145, 181] width 7 height 7
radio input "true"
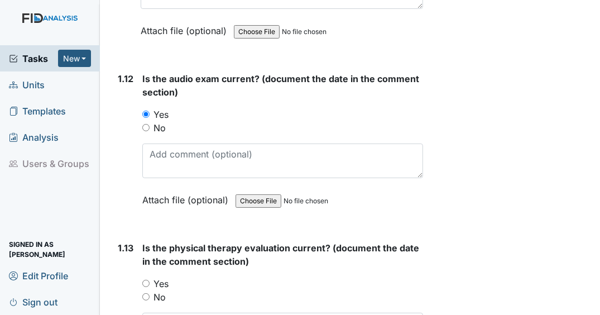
scroll to position [2144, 0]
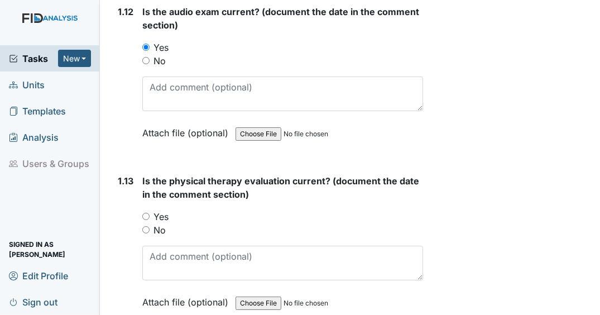
click at [147, 217] on input "Yes" at bounding box center [145, 216] width 7 height 7
radio input "true"
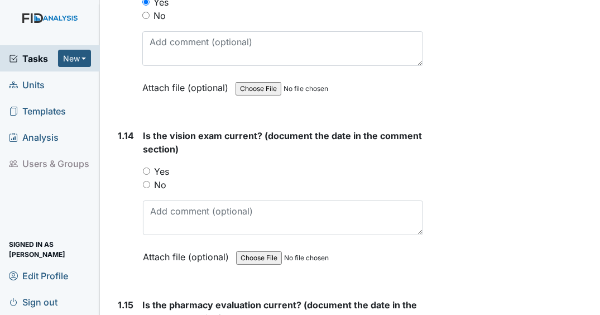
scroll to position [2367, 0]
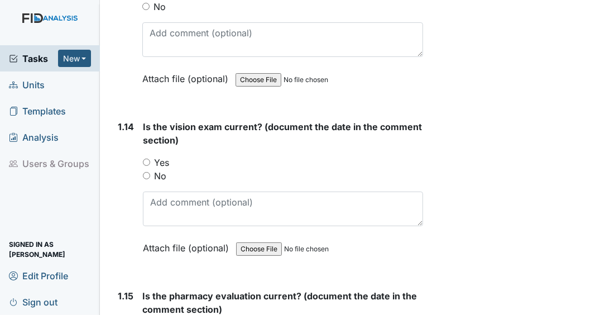
click at [143, 166] on input "Yes" at bounding box center [146, 162] width 7 height 7
radio input "true"
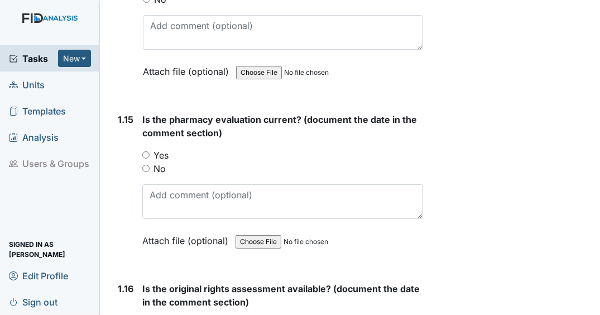
scroll to position [2546, 0]
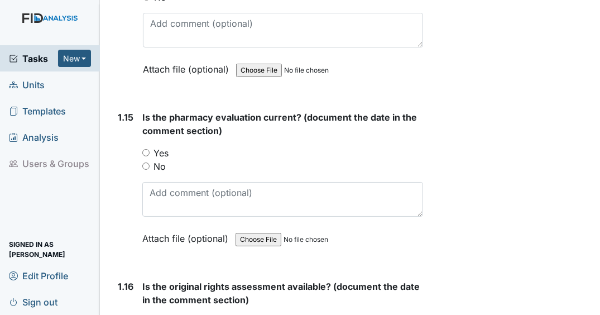
click at [146, 153] on input "Yes" at bounding box center [145, 152] width 7 height 7
radio input "true"
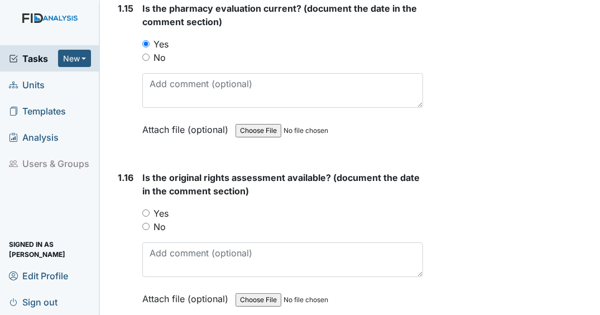
scroll to position [2680, 0]
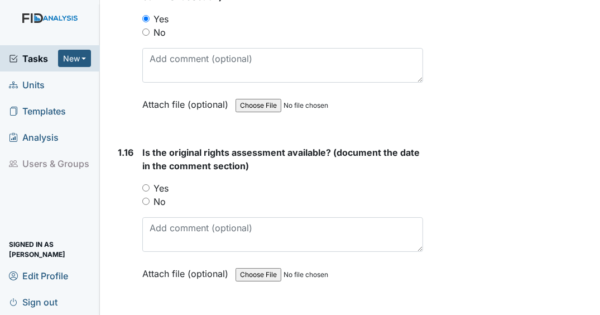
click at [148, 189] on input "Yes" at bounding box center [145, 187] width 7 height 7
radio input "true"
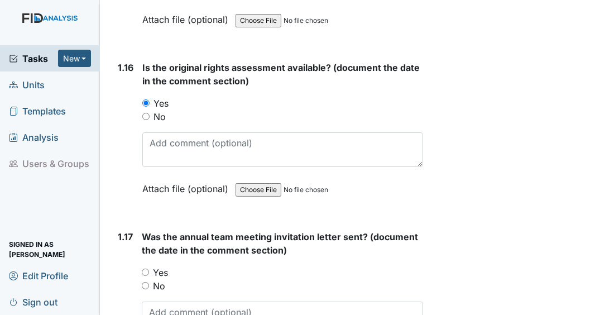
scroll to position [2859, 0]
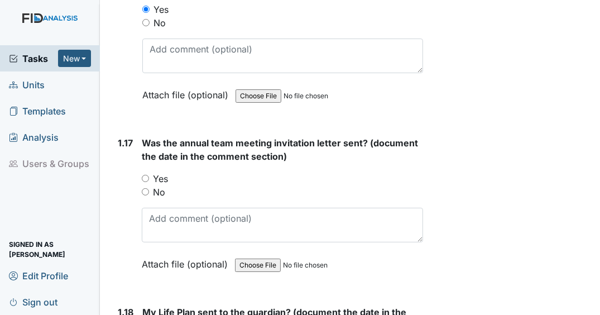
click at [148, 190] on input "No" at bounding box center [145, 191] width 7 height 7
radio input "true"
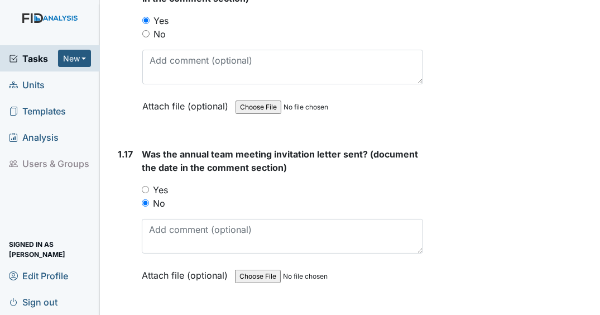
scroll to position [3037, 0]
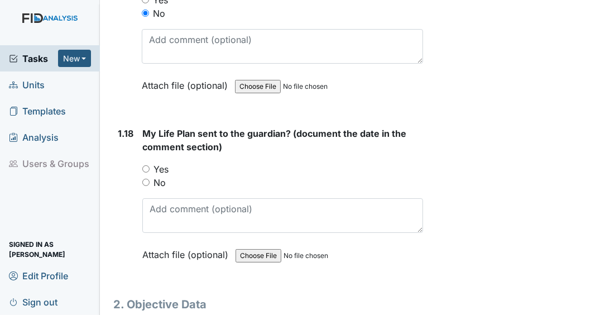
click at [145, 181] on input "No" at bounding box center [145, 182] width 7 height 7
radio input "true"
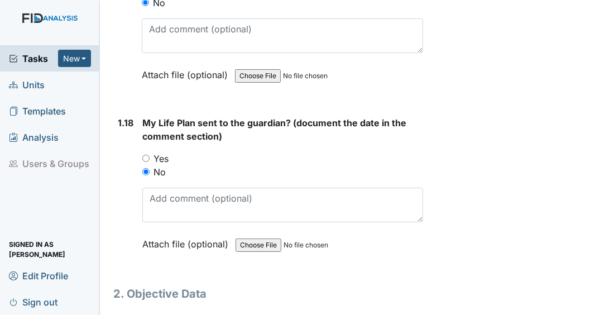
scroll to position [3080, 0]
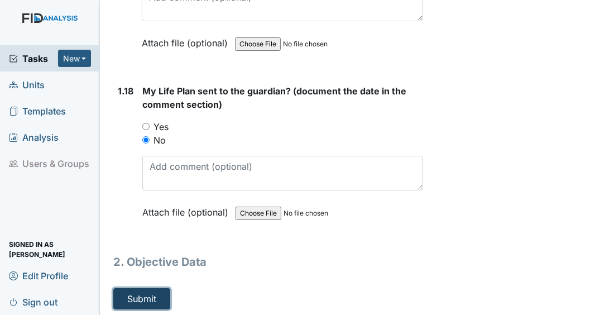
click at [152, 302] on button "Submit" at bounding box center [141, 298] width 57 height 21
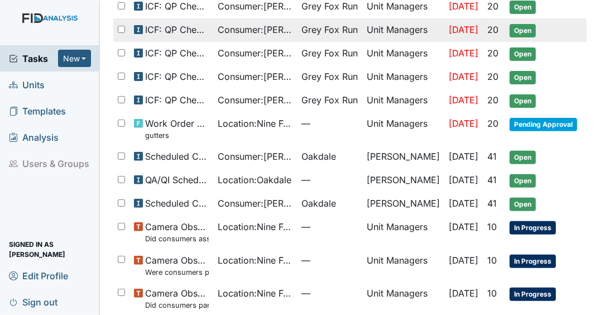
scroll to position [402, 0]
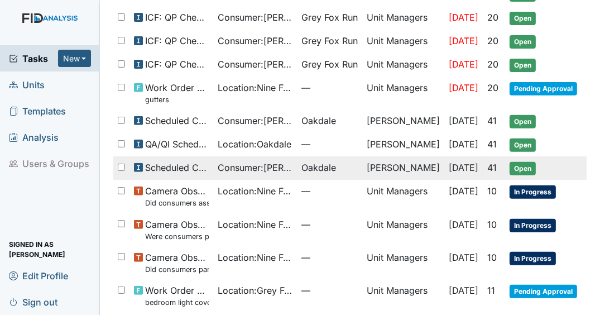
click at [342, 161] on span "Oakdale" at bounding box center [330, 167] width 56 height 13
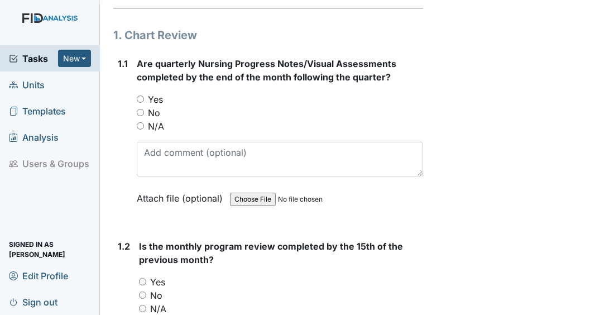
scroll to position [179, 0]
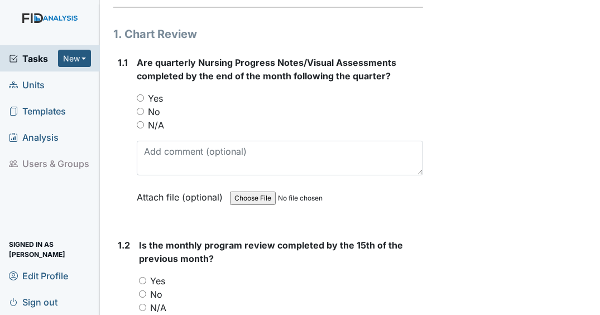
click at [141, 102] on input "Yes" at bounding box center [140, 97] width 7 height 7
radio input "true"
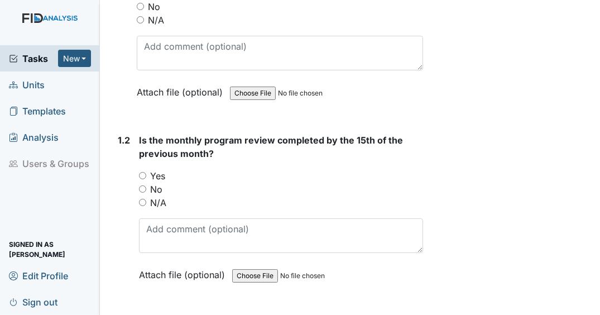
scroll to position [313, 0]
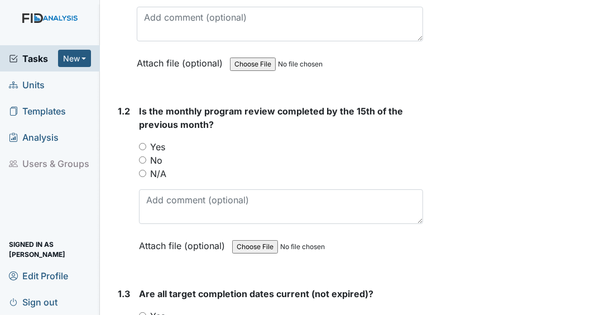
click at [141, 150] on input "Yes" at bounding box center [142, 146] width 7 height 7
radio input "true"
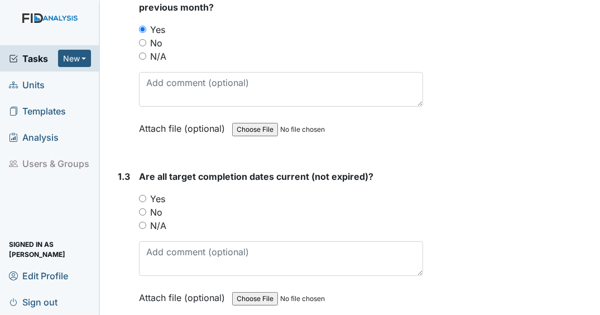
scroll to position [447, 0]
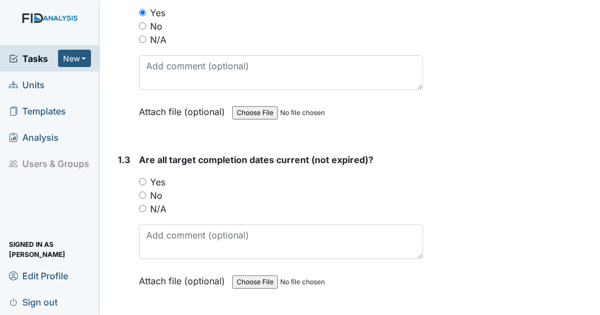
click at [145, 185] on input "Yes" at bounding box center [142, 181] width 7 height 7
radio input "true"
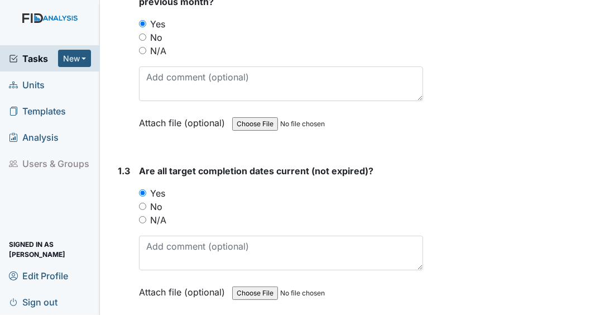
scroll to position [625, 0]
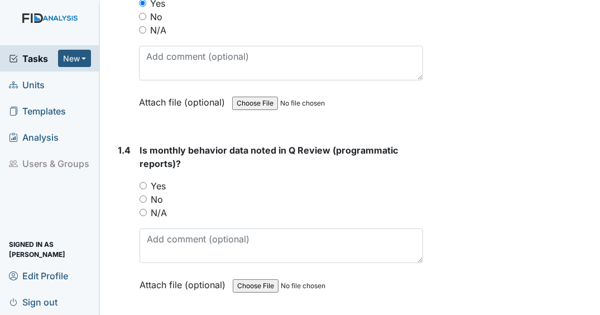
click at [143, 189] on input "Yes" at bounding box center [143, 185] width 7 height 7
radio input "true"
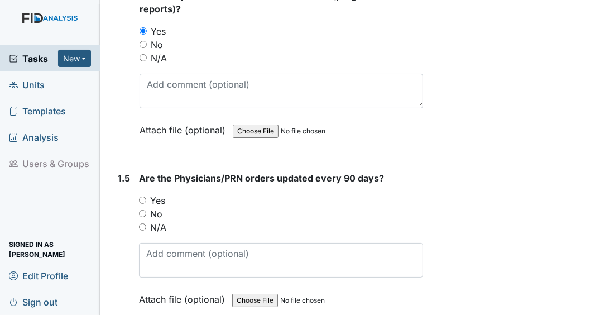
scroll to position [804, 0]
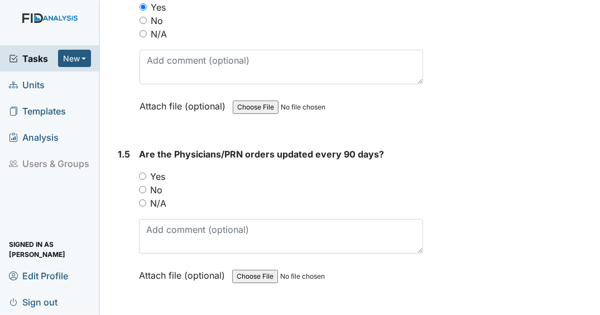
click at [142, 180] on input "Yes" at bounding box center [142, 176] width 7 height 7
radio input "true"
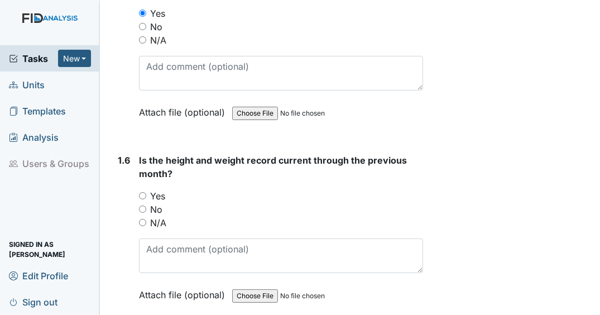
scroll to position [983, 0]
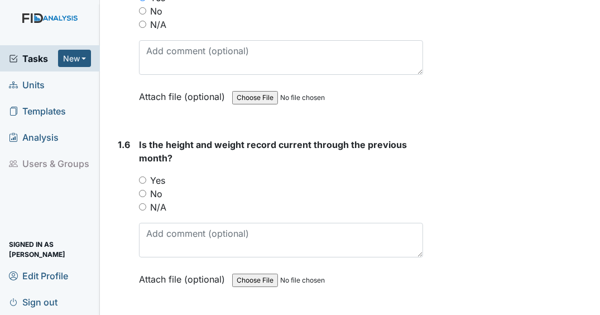
click at [142, 184] on input "Yes" at bounding box center [142, 179] width 7 height 7
radio input "true"
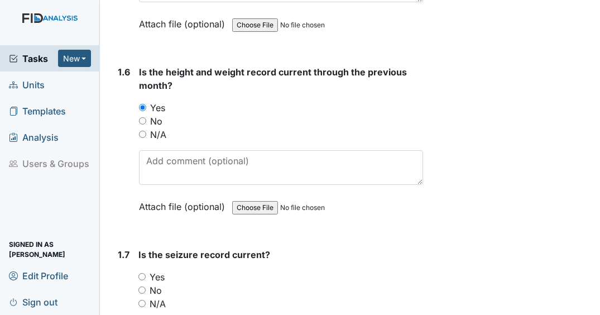
scroll to position [1161, 0]
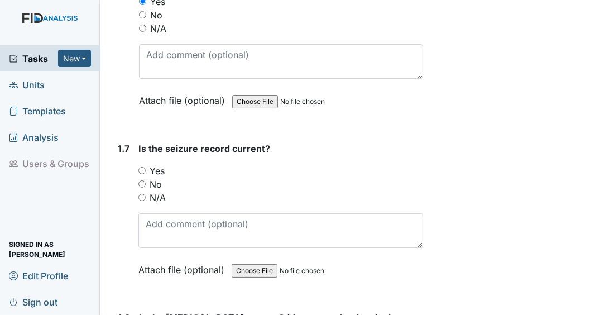
click at [141, 201] on input "N/A" at bounding box center [141, 197] width 7 height 7
radio input "true"
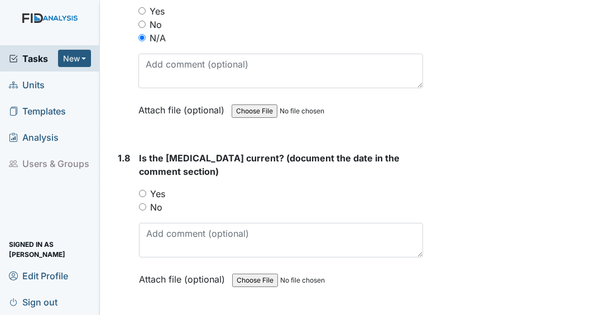
scroll to position [1340, 0]
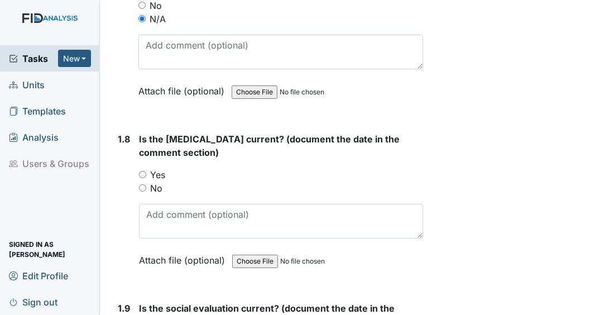
click at [144, 178] on input "Yes" at bounding box center [142, 174] width 7 height 7
radio input "true"
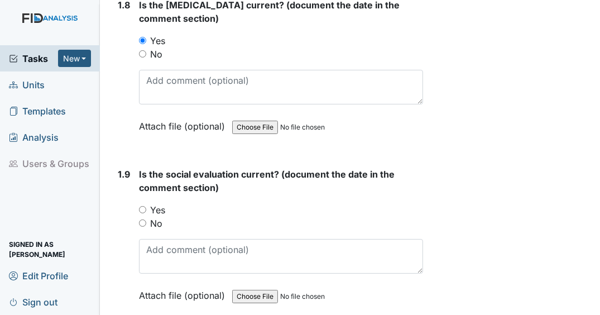
click at [146, 213] on input "Yes" at bounding box center [142, 209] width 7 height 7
radio input "true"
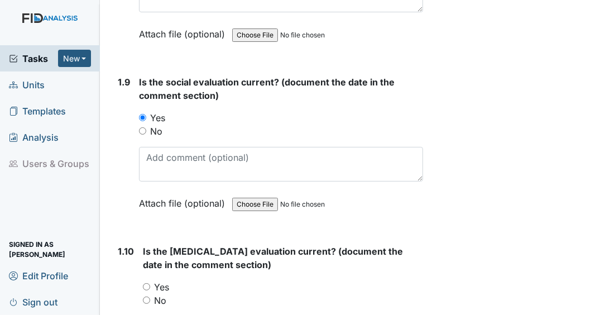
scroll to position [1653, 0]
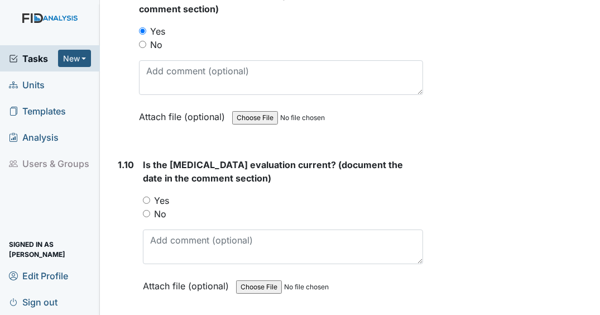
click at [149, 204] on input "Yes" at bounding box center [146, 200] width 7 height 7
radio input "true"
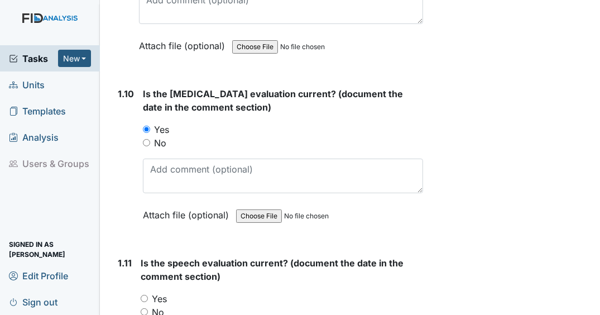
scroll to position [1831, 0]
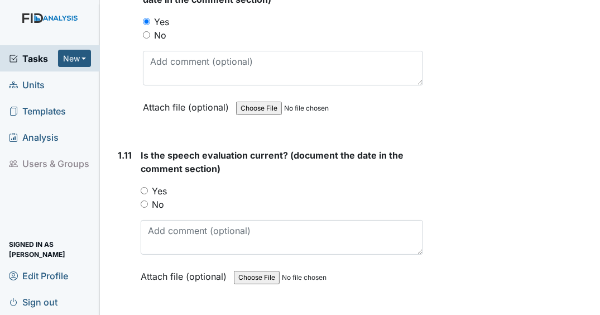
click at [144, 194] on input "Yes" at bounding box center [144, 190] width 7 height 7
radio input "true"
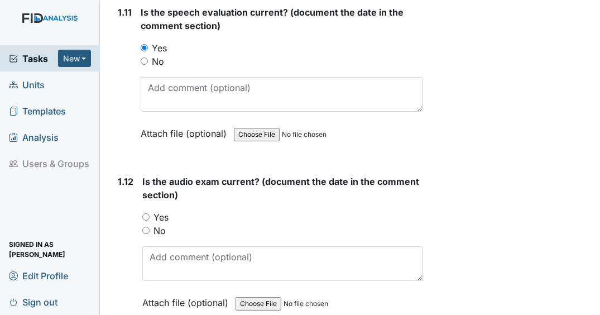
scroll to position [2010, 0]
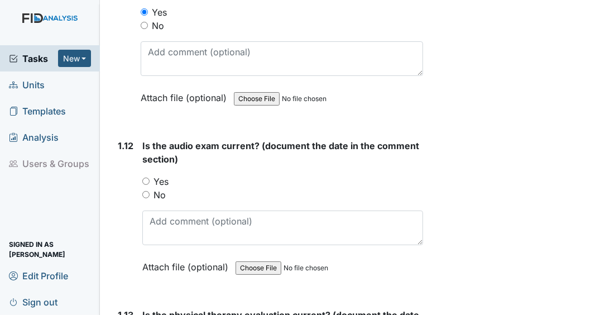
click at [141, 185] on div "1.12 Is the audio exam current? (document the date in the comment section) You …" at bounding box center [268, 214] width 310 height 151
click at [145, 185] on input "Yes" at bounding box center [145, 181] width 7 height 7
radio input "true"
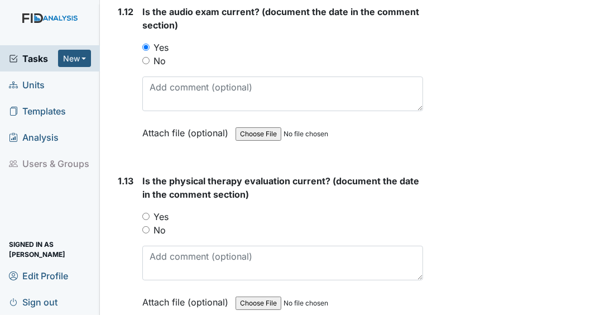
click at [147, 220] on input "Yes" at bounding box center [145, 216] width 7 height 7
radio input "true"
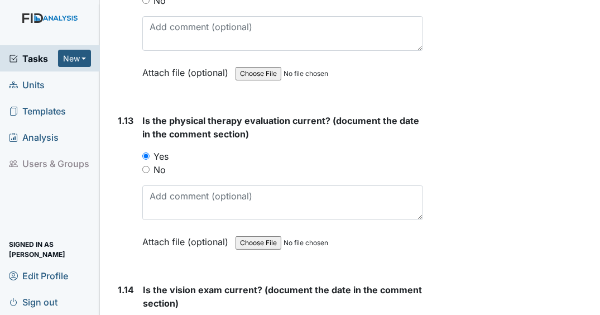
scroll to position [2323, 0]
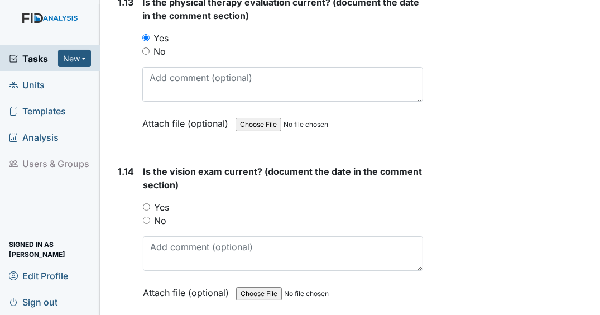
click at [147, 208] on input "Yes" at bounding box center [146, 206] width 7 height 7
radio input "true"
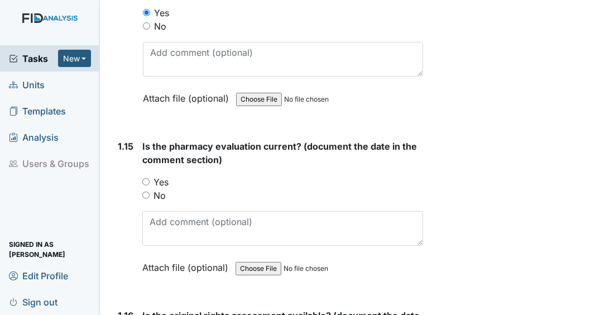
scroll to position [2546, 0]
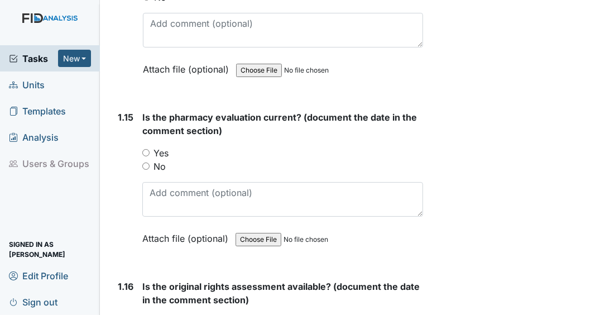
click at [146, 154] on input "Yes" at bounding box center [145, 152] width 7 height 7
radio input "true"
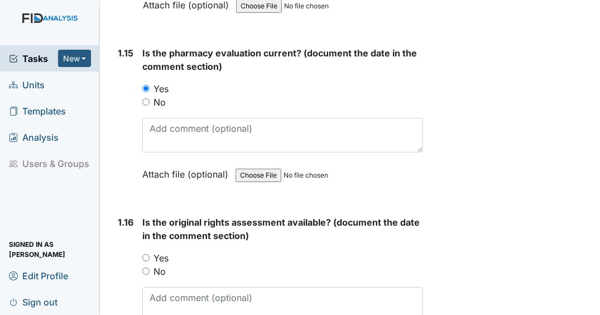
scroll to position [2680, 0]
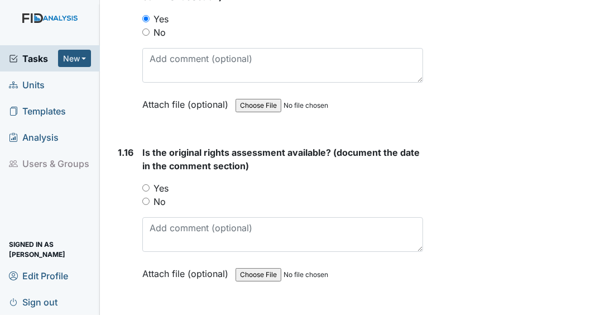
click at [147, 188] on input "Yes" at bounding box center [145, 187] width 7 height 7
radio input "true"
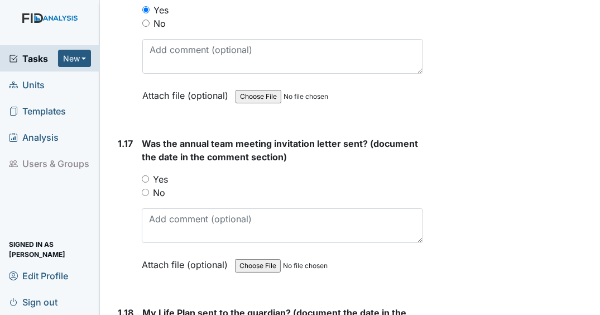
scroll to position [2859, 0]
click at [142, 179] on input "Yes" at bounding box center [145, 178] width 7 height 7
radio input "true"
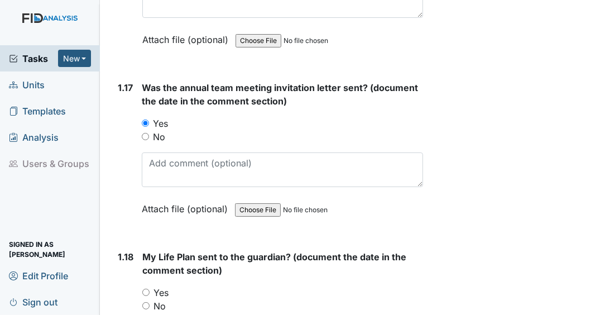
scroll to position [3037, 0]
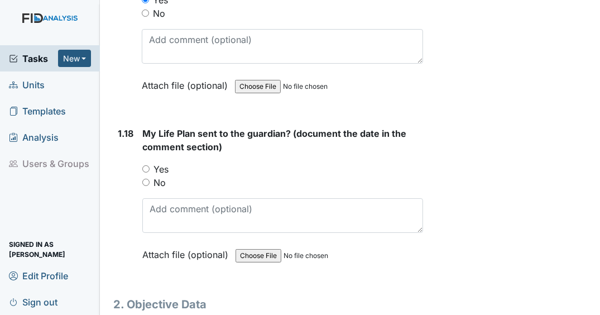
click at [146, 169] on input "Yes" at bounding box center [145, 168] width 7 height 7
radio input "true"
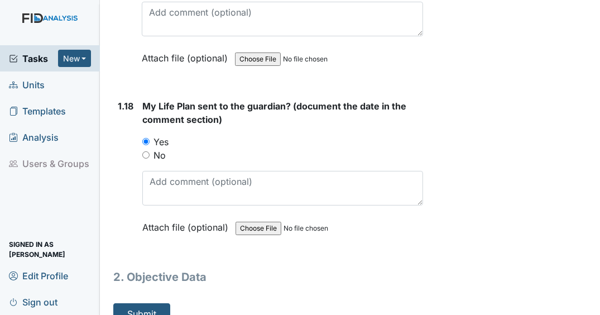
scroll to position [3080, 0]
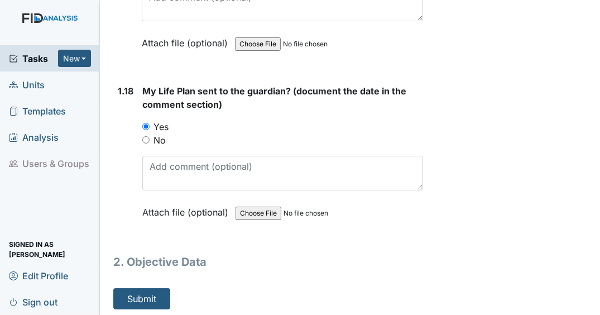
click at [145, 138] on input "No" at bounding box center [145, 139] width 7 height 7
radio input "true"
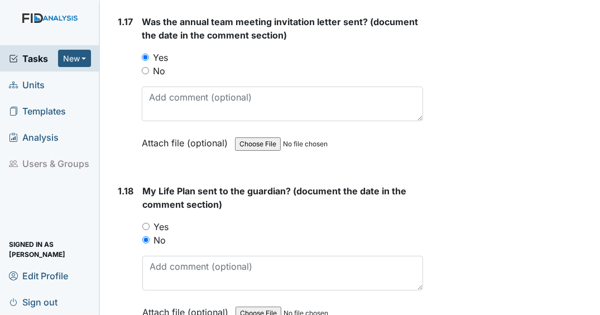
scroll to position [2991, 0]
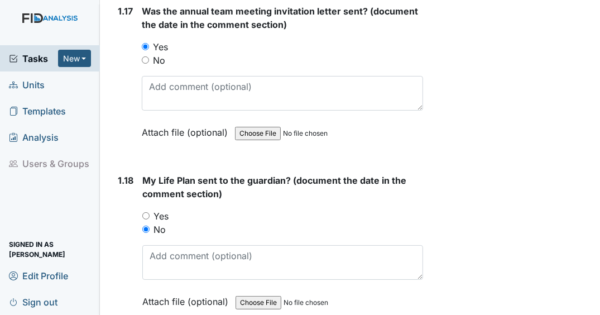
click at [146, 60] on input "No" at bounding box center [145, 59] width 7 height 7
radio input "true"
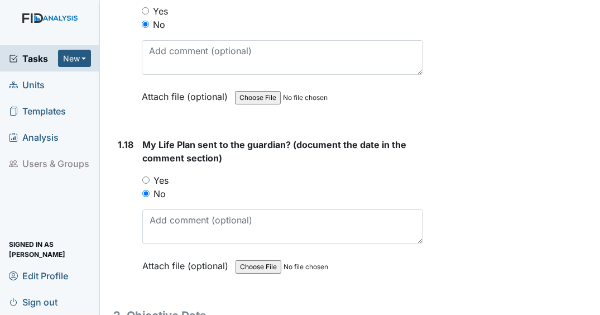
scroll to position [3080, 0]
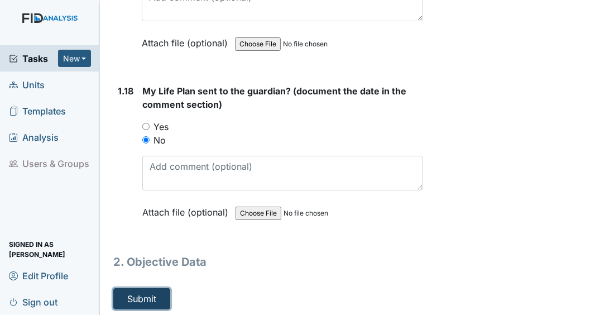
click at [160, 293] on button "Submit" at bounding box center [141, 298] width 57 height 21
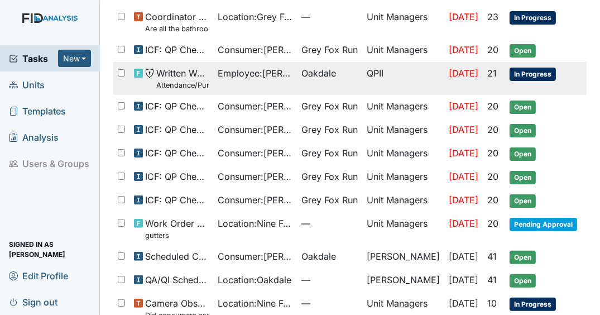
scroll to position [268, 0]
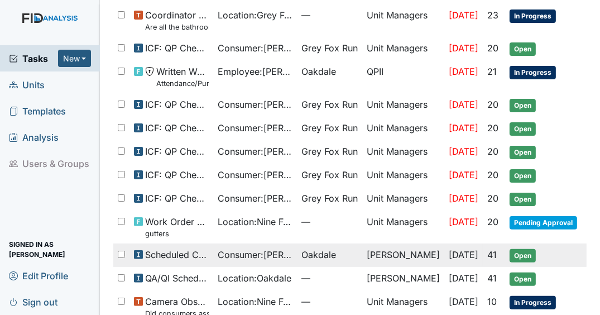
click at [315, 248] on span "Oakdale" at bounding box center [319, 254] width 35 height 13
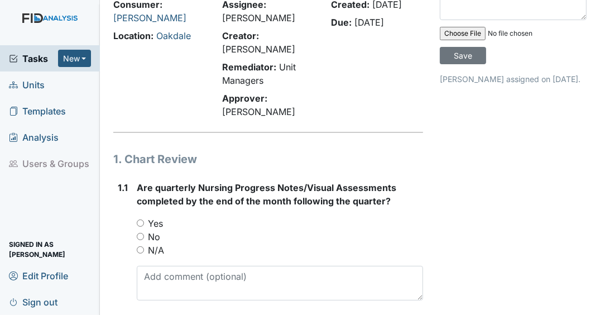
scroll to position [134, 0]
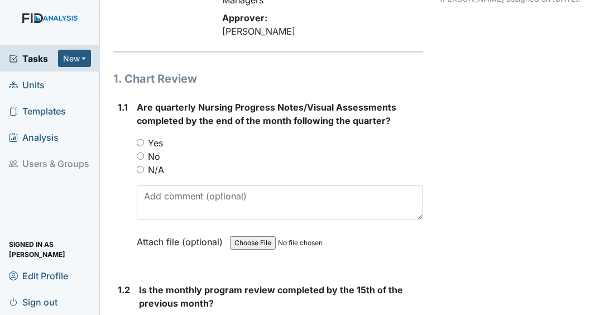
click at [141, 146] on input "Yes" at bounding box center [140, 142] width 7 height 7
radio input "true"
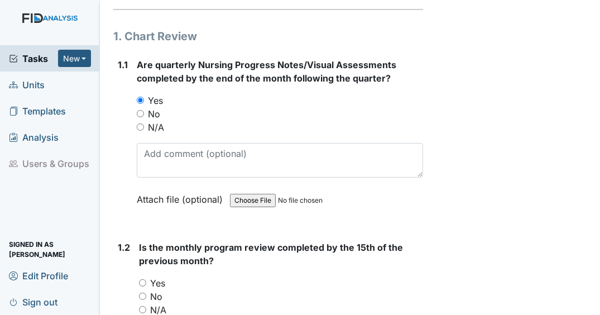
scroll to position [223, 0]
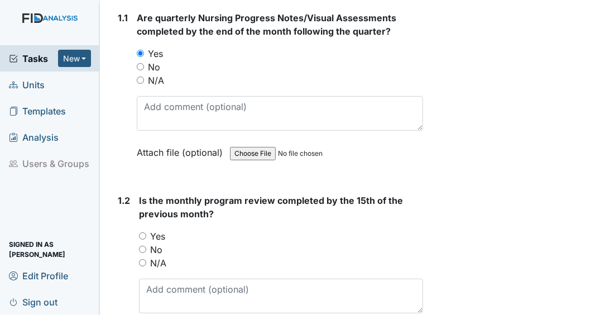
click at [143, 240] on input "Yes" at bounding box center [142, 235] width 7 height 7
radio input "true"
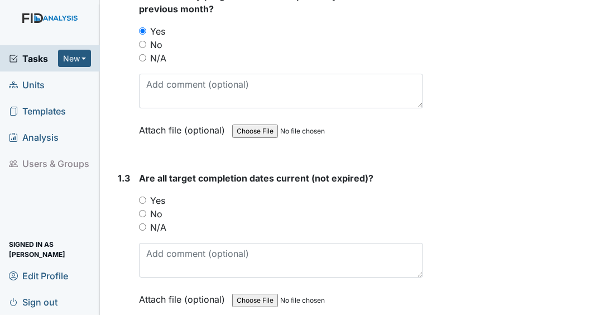
scroll to position [447, 0]
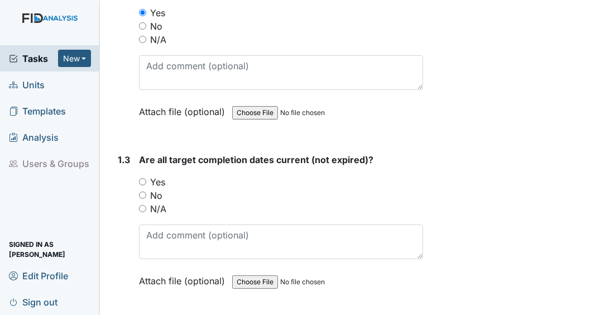
click at [144, 185] on input "Yes" at bounding box center [142, 181] width 7 height 7
radio input "true"
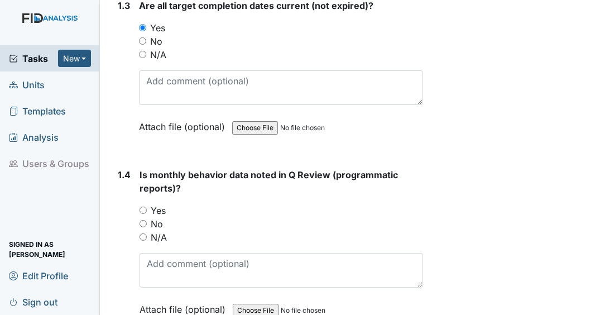
scroll to position [625, 0]
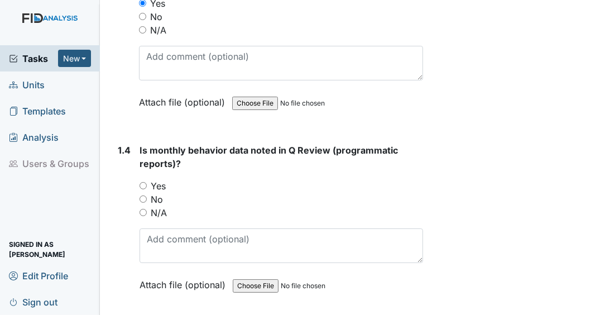
click at [143, 189] on input "Yes" at bounding box center [143, 185] width 7 height 7
radio input "true"
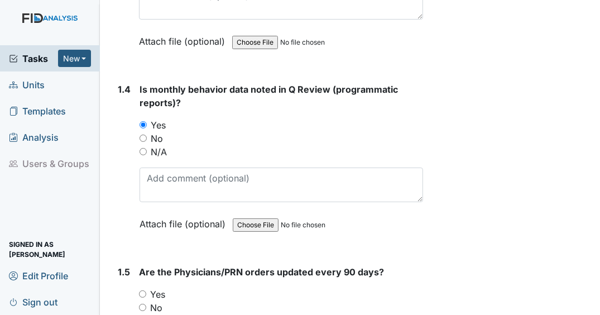
scroll to position [759, 0]
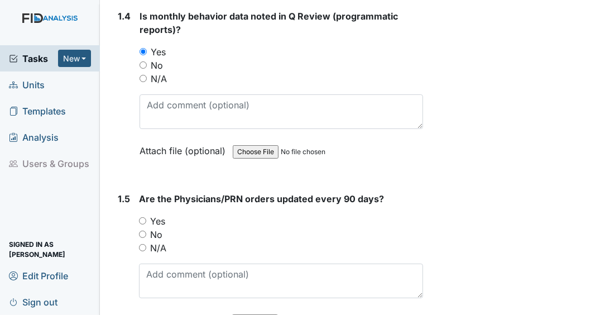
click at [143, 224] on input "Yes" at bounding box center [142, 220] width 7 height 7
radio input "true"
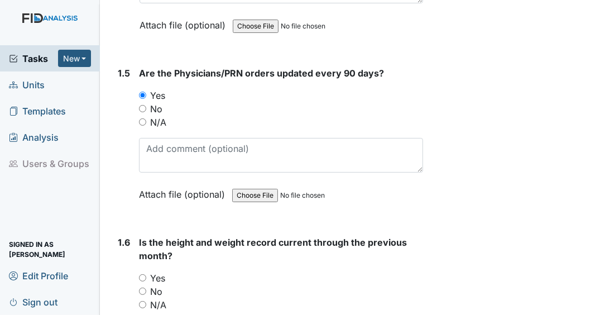
scroll to position [938, 0]
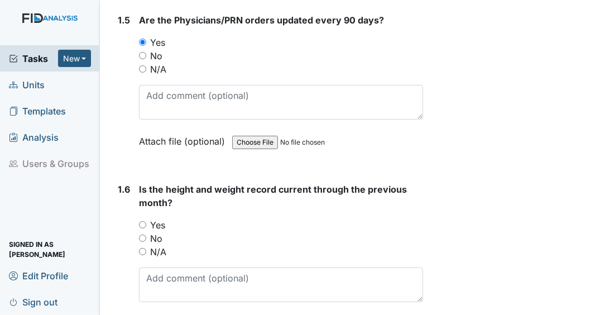
click at [141, 228] on input "Yes" at bounding box center [142, 224] width 7 height 7
radio input "true"
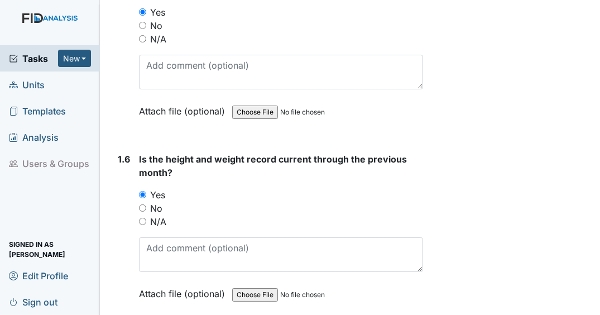
scroll to position [1117, 0]
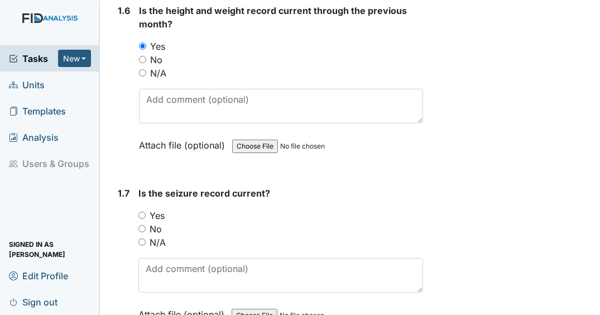
click at [143, 246] on input "N/A" at bounding box center [141, 241] width 7 height 7
radio input "true"
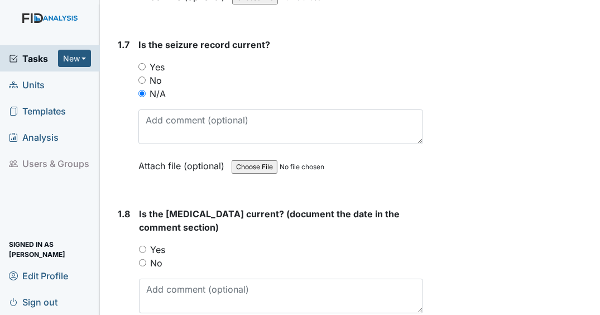
scroll to position [1295, 0]
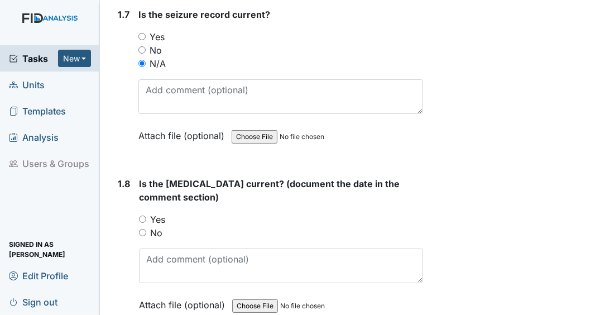
click at [144, 222] on input "Yes" at bounding box center [142, 219] width 7 height 7
radio input "true"
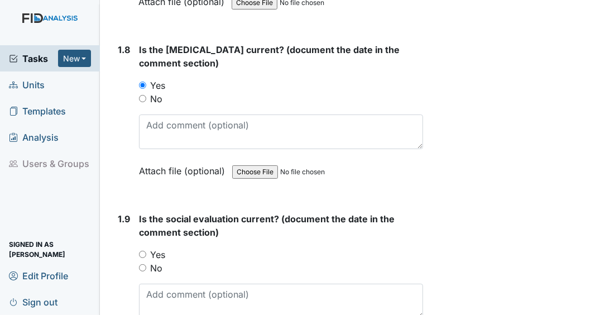
click at [143, 271] on input "No" at bounding box center [142, 267] width 7 height 7
radio input "true"
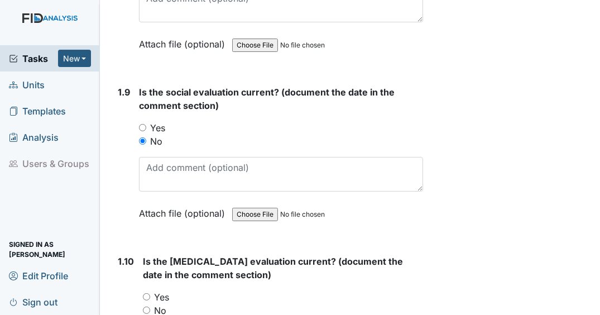
scroll to position [1563, 0]
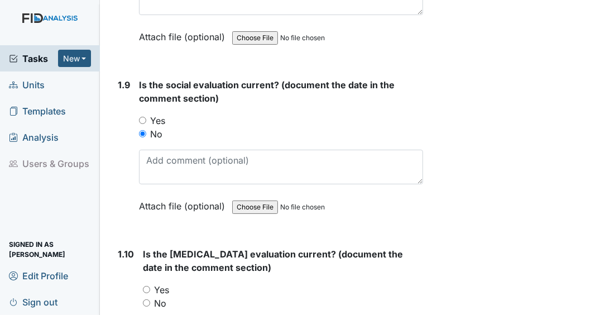
click at [146, 293] on input "Yes" at bounding box center [146, 289] width 7 height 7
radio input "true"
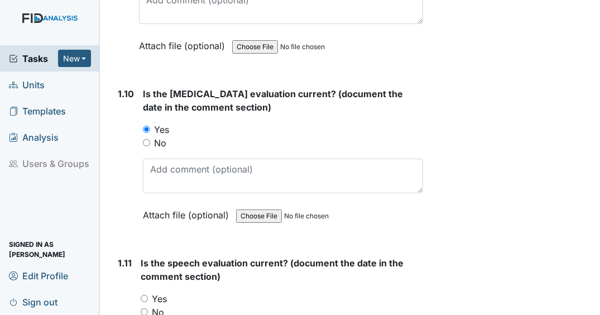
scroll to position [1742, 0]
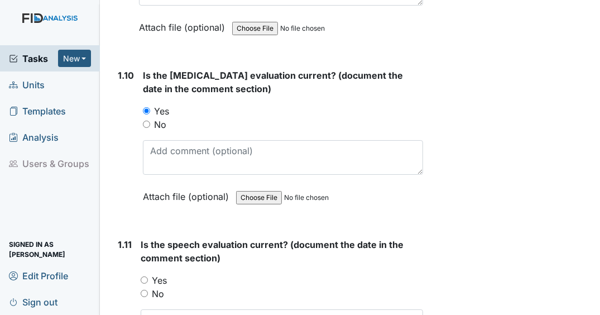
click at [145, 283] on input "Yes" at bounding box center [144, 279] width 7 height 7
radio input "true"
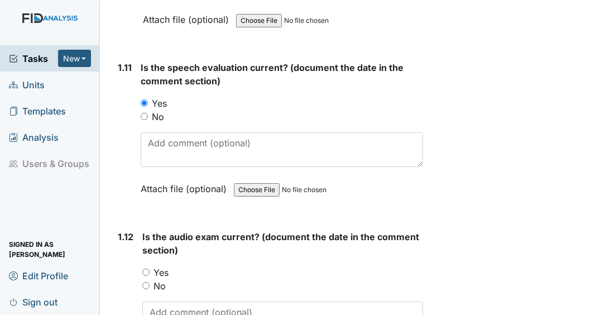
scroll to position [1921, 0]
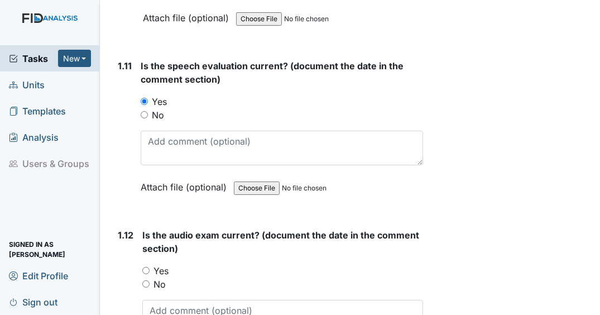
click at [147, 272] on input "Yes" at bounding box center [145, 270] width 7 height 7
radio input "true"
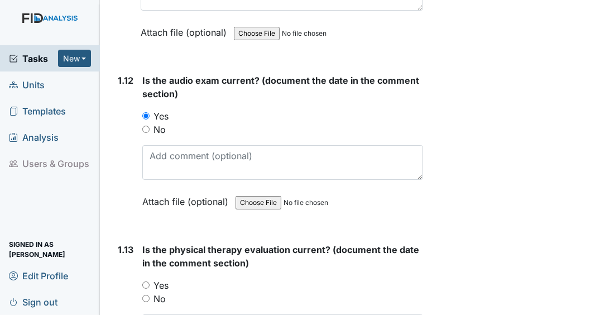
scroll to position [2099, 0]
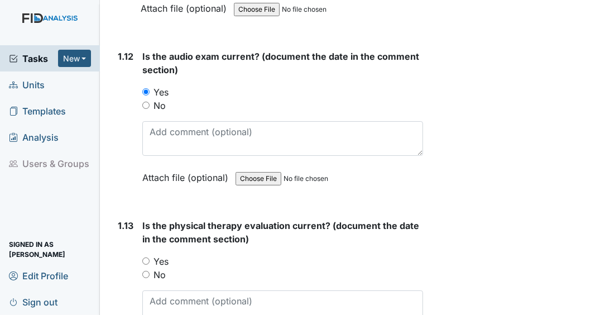
click at [145, 262] on input "Yes" at bounding box center [145, 260] width 7 height 7
radio input "true"
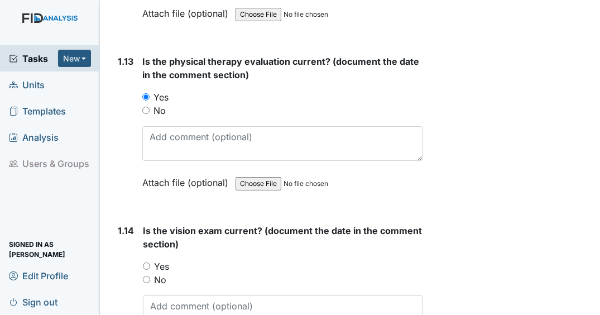
scroll to position [2278, 0]
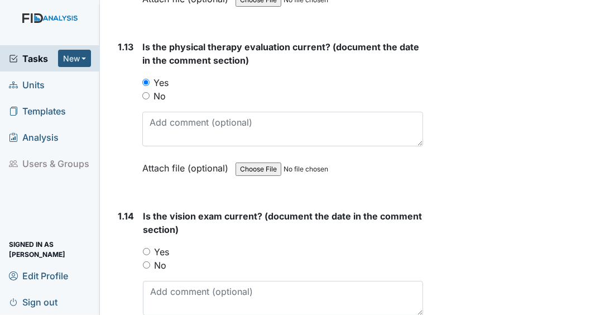
click at [147, 253] on input "Yes" at bounding box center [146, 251] width 7 height 7
radio input "true"
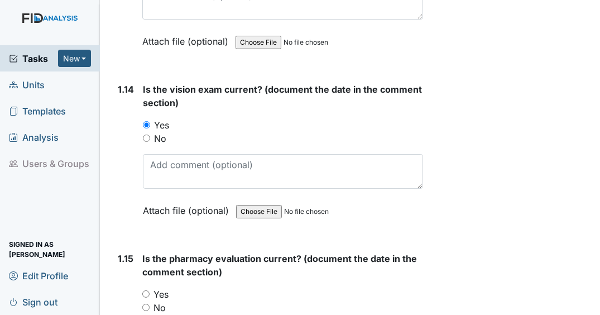
scroll to position [2457, 0]
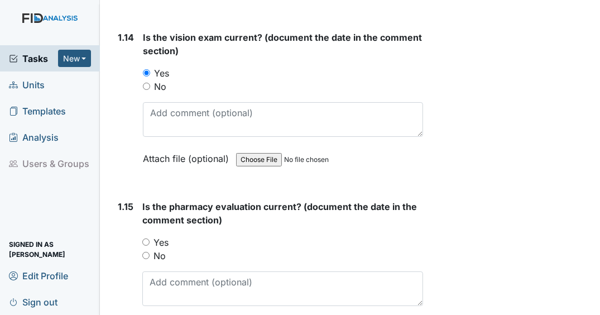
click at [145, 243] on input "Yes" at bounding box center [145, 241] width 7 height 7
radio input "true"
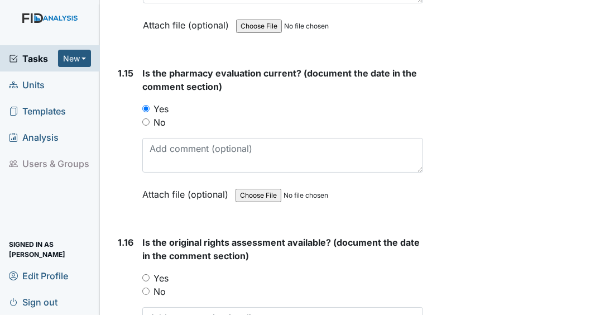
scroll to position [2591, 0]
click at [147, 291] on input "No" at bounding box center [145, 290] width 7 height 7
radio input "true"
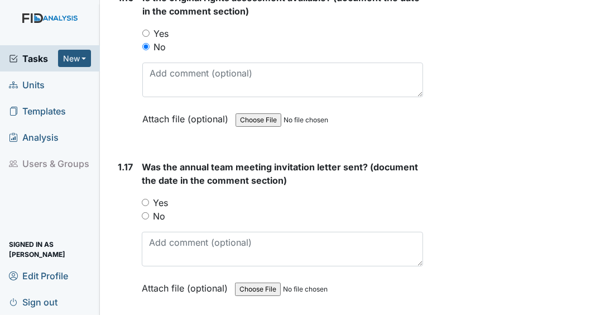
scroll to position [2859, 0]
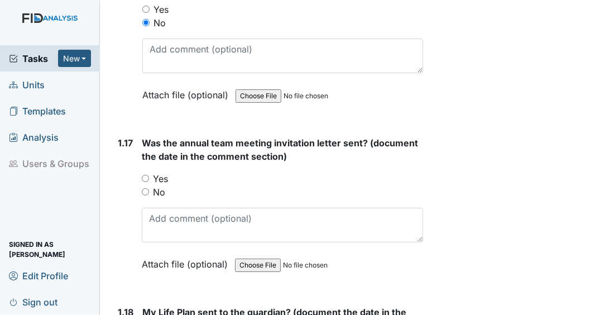
drag, startPoint x: 146, startPoint y: 190, endPoint x: 152, endPoint y: 192, distance: 6.4
click at [146, 190] on input "No" at bounding box center [145, 191] width 7 height 7
radio input "true"
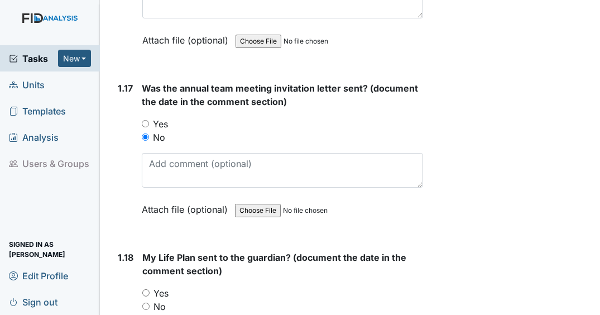
scroll to position [3037, 0]
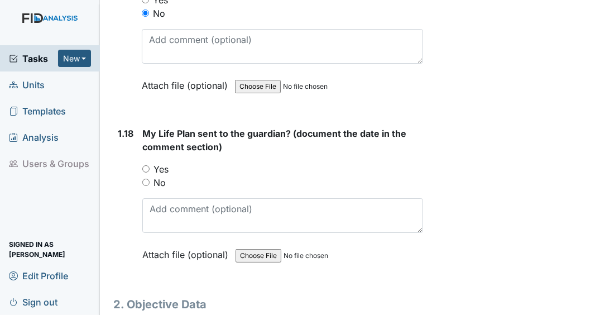
click at [146, 181] on input "No" at bounding box center [145, 182] width 7 height 7
radio input "true"
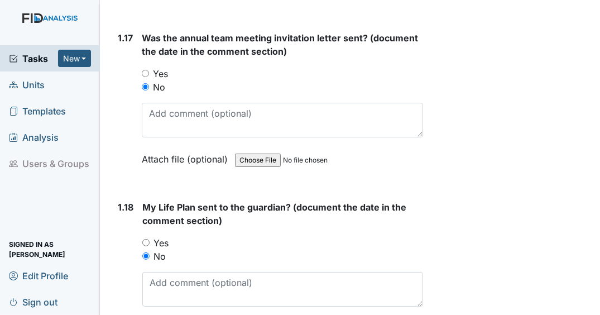
scroll to position [3080, 0]
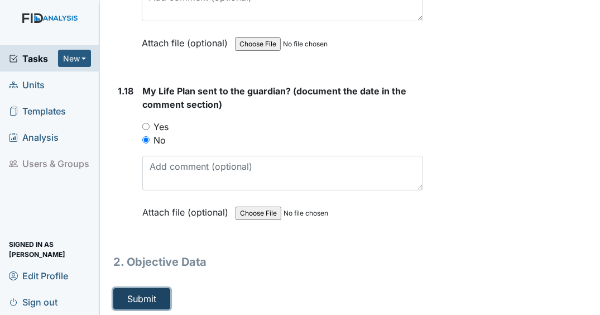
click at [166, 290] on button "Submit" at bounding box center [141, 298] width 57 height 21
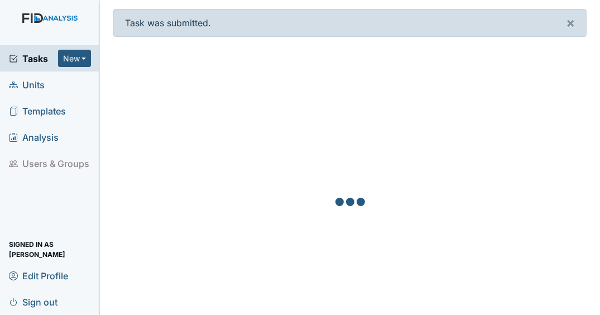
click at [52, 63] on span "Tasks" at bounding box center [33, 58] width 49 height 13
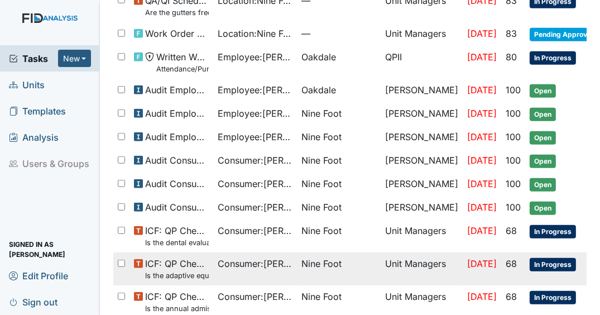
scroll to position [528, 0]
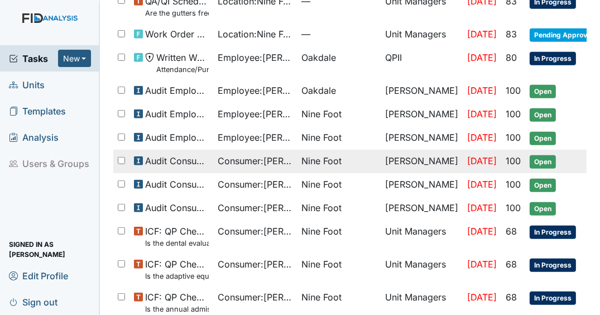
click at [537, 155] on span "Open" at bounding box center [543, 161] width 26 height 13
